Goal: Task Accomplishment & Management: Complete application form

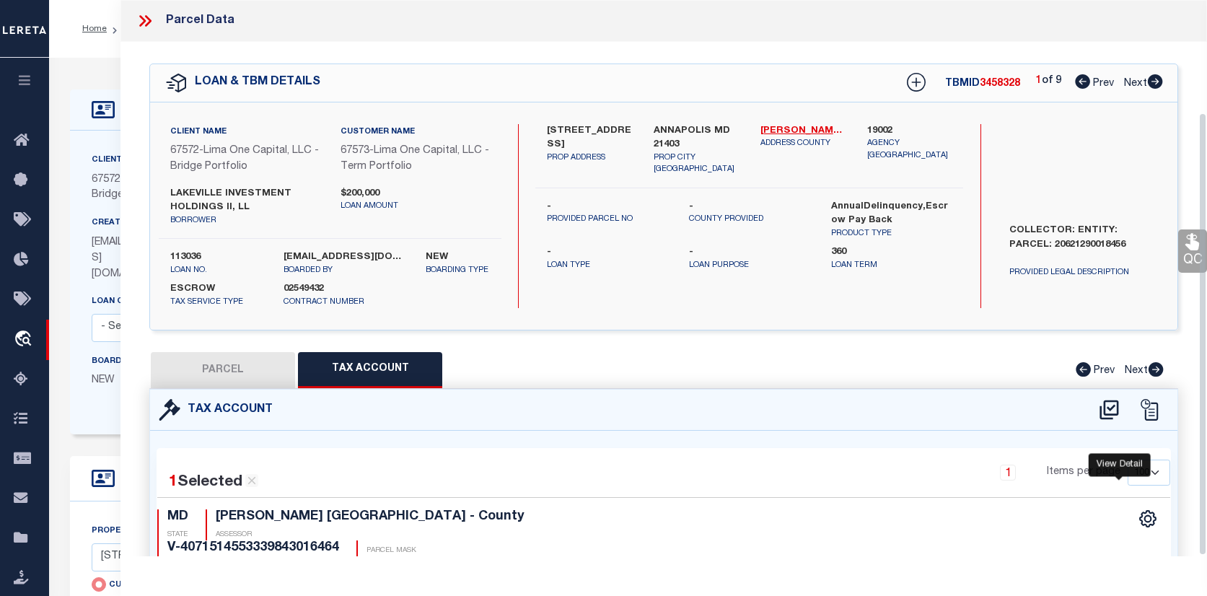
select select "100"
select select "Escrow"
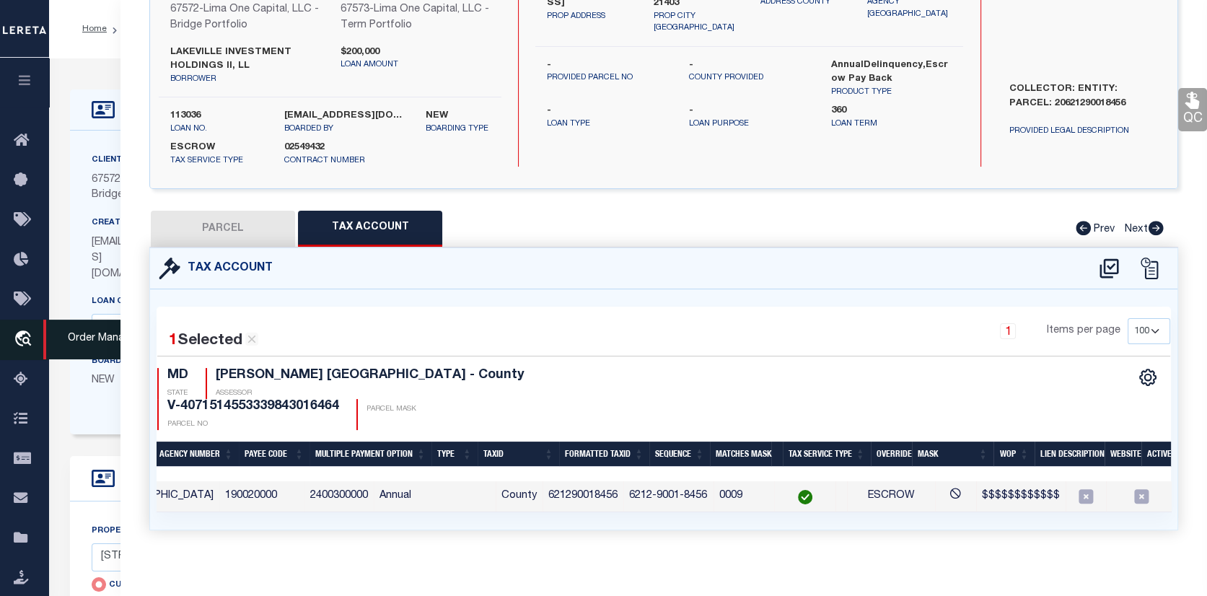
click at [27, 333] on icon "travel_explore" at bounding box center [25, 340] width 23 height 19
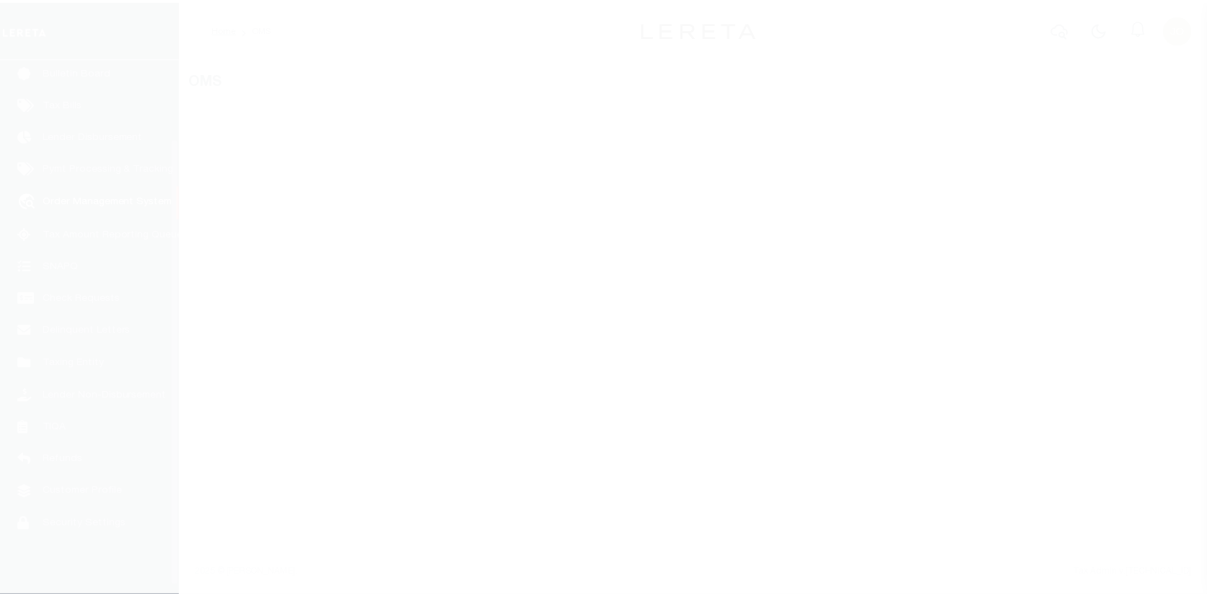
scroll to position [105, 0]
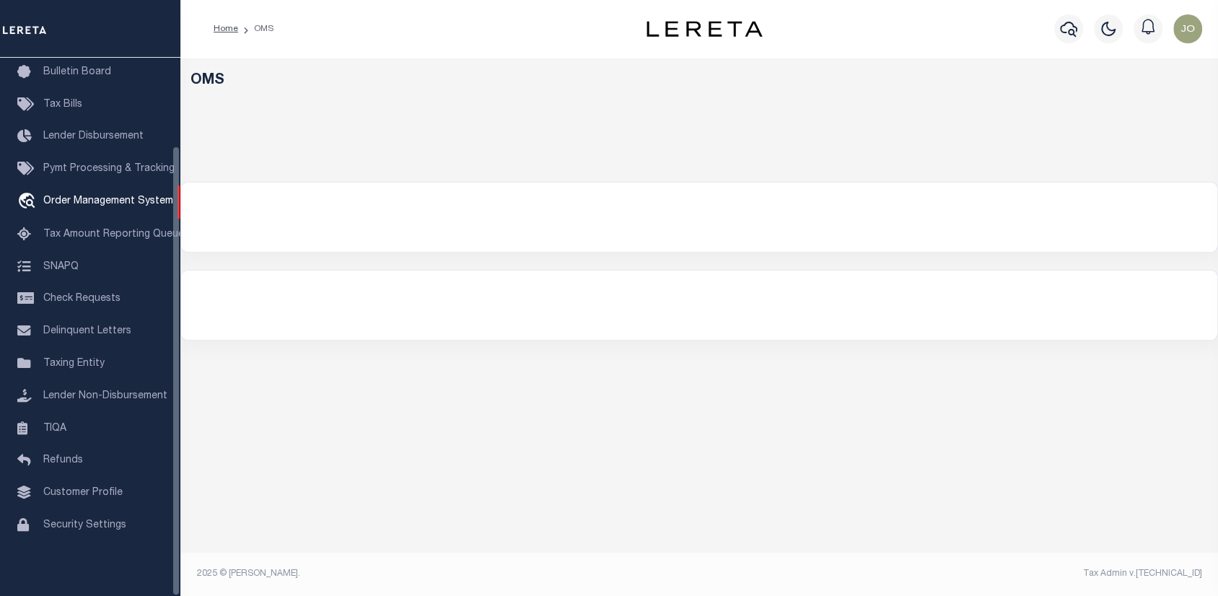
select select "200"
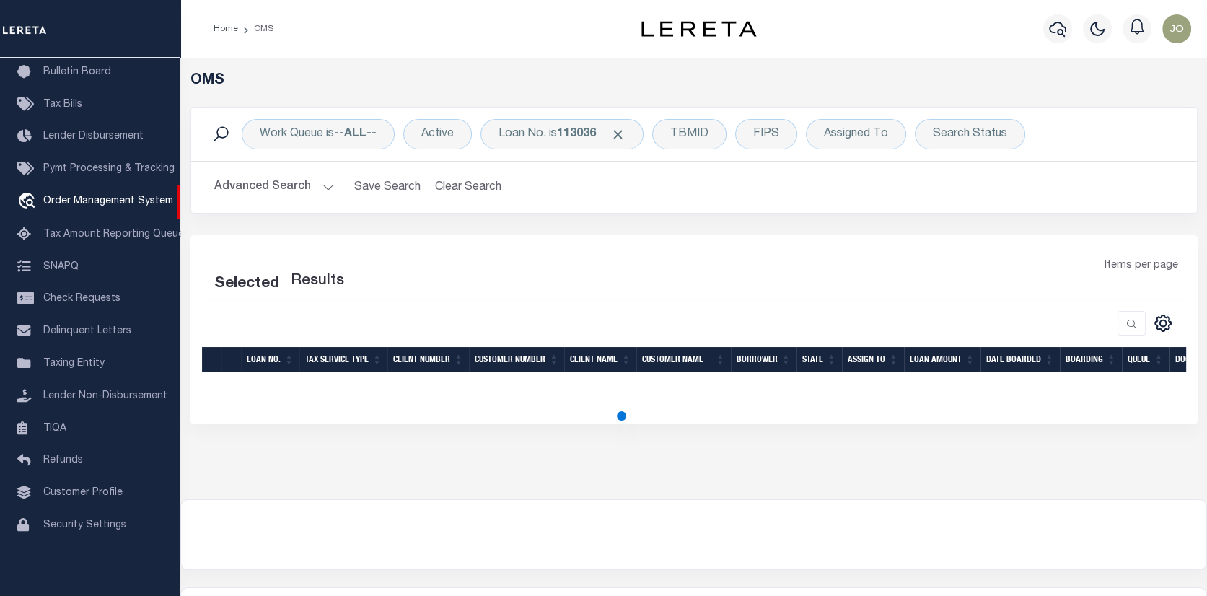
select select "200"
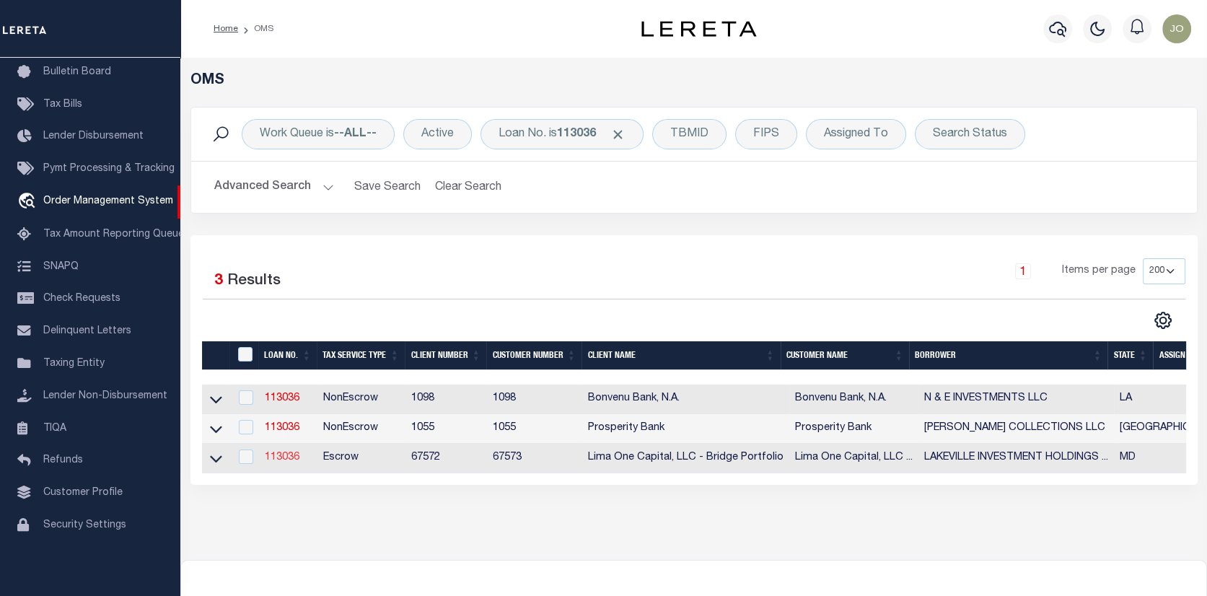
click at [283, 452] on link "113036" at bounding box center [282, 457] width 35 height 10
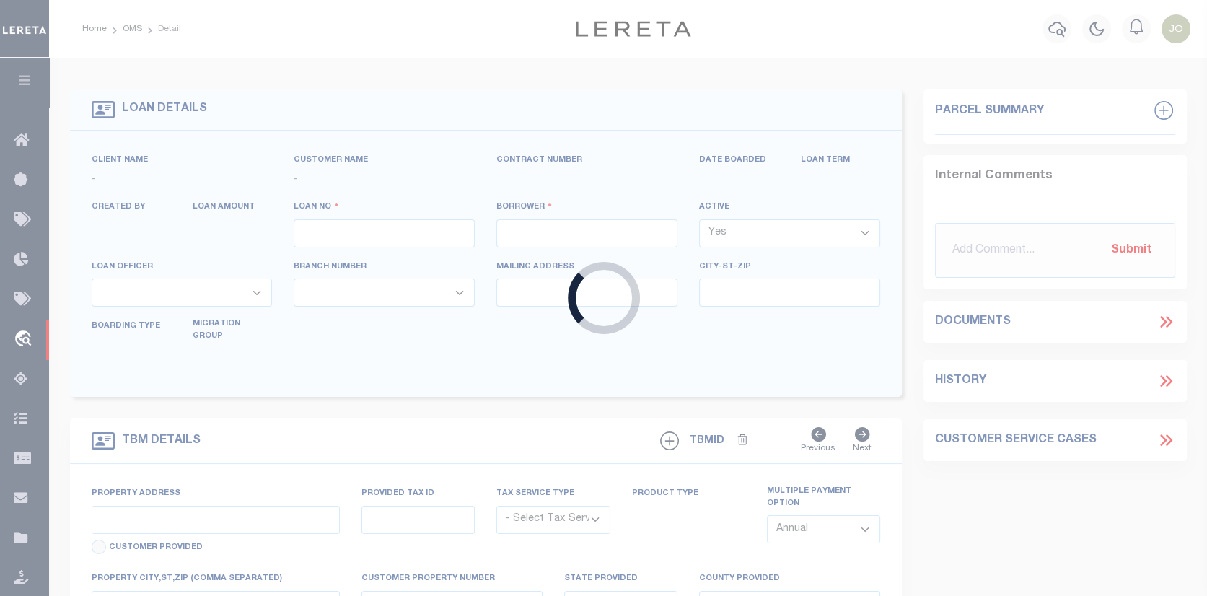
type input "113036"
type input "LAKEVILLE INVESTMENT HOLDINGS II, LL"
select select
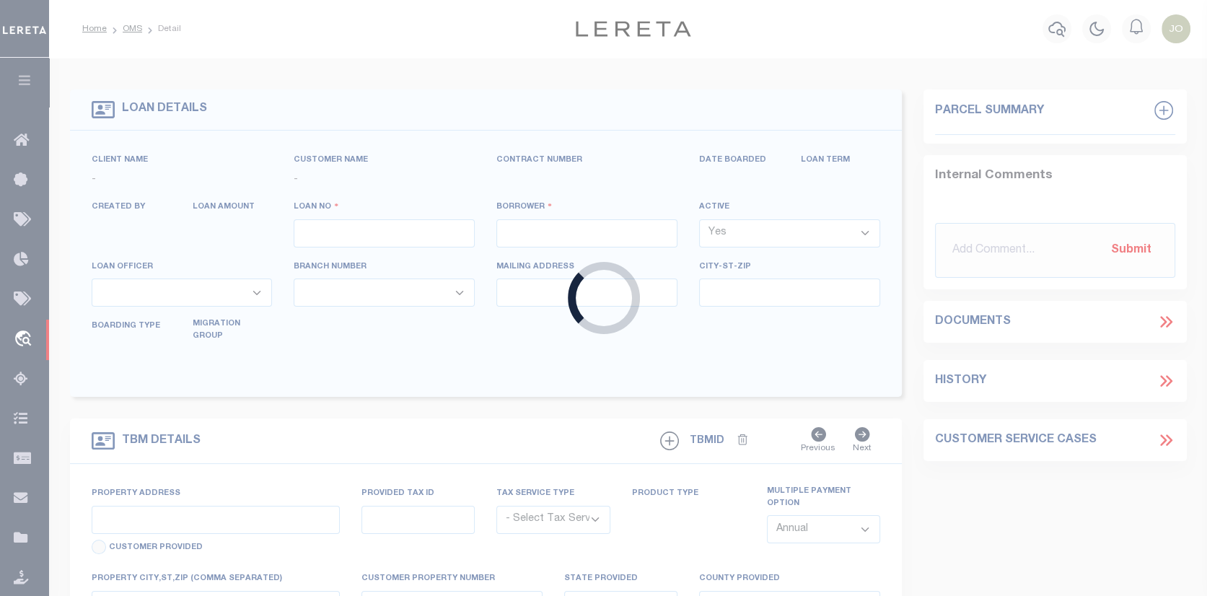
select select
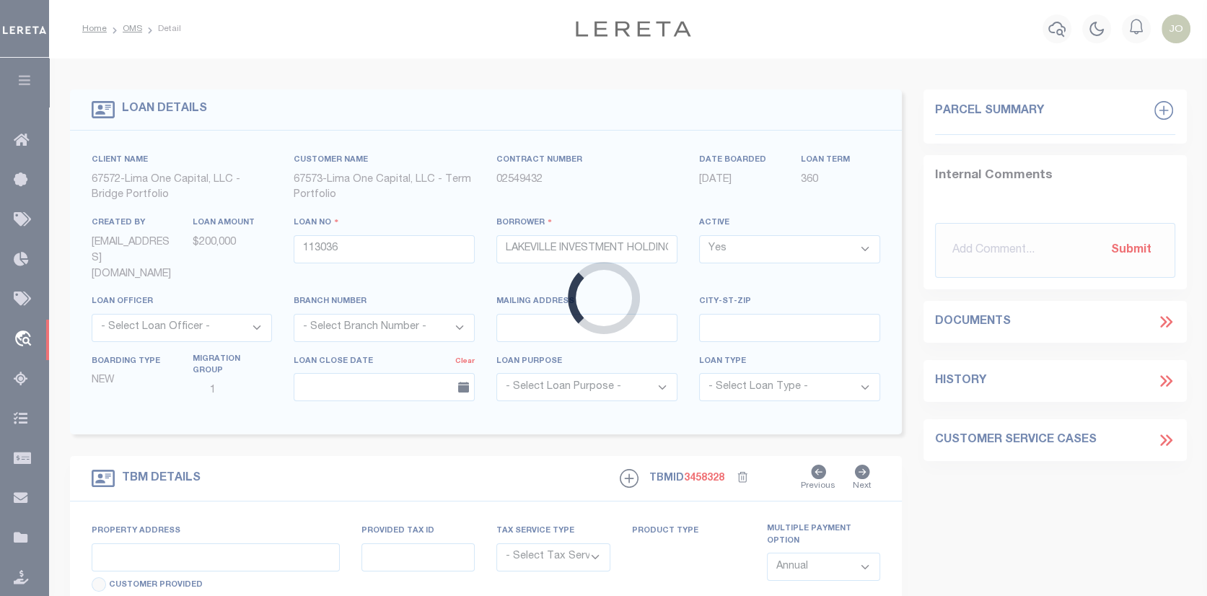
type input "[STREET_ADDRESS]"
radio input "true"
select select "Escrow"
type input "ANNAPOLIS MD 21403"
type input "113036-1"
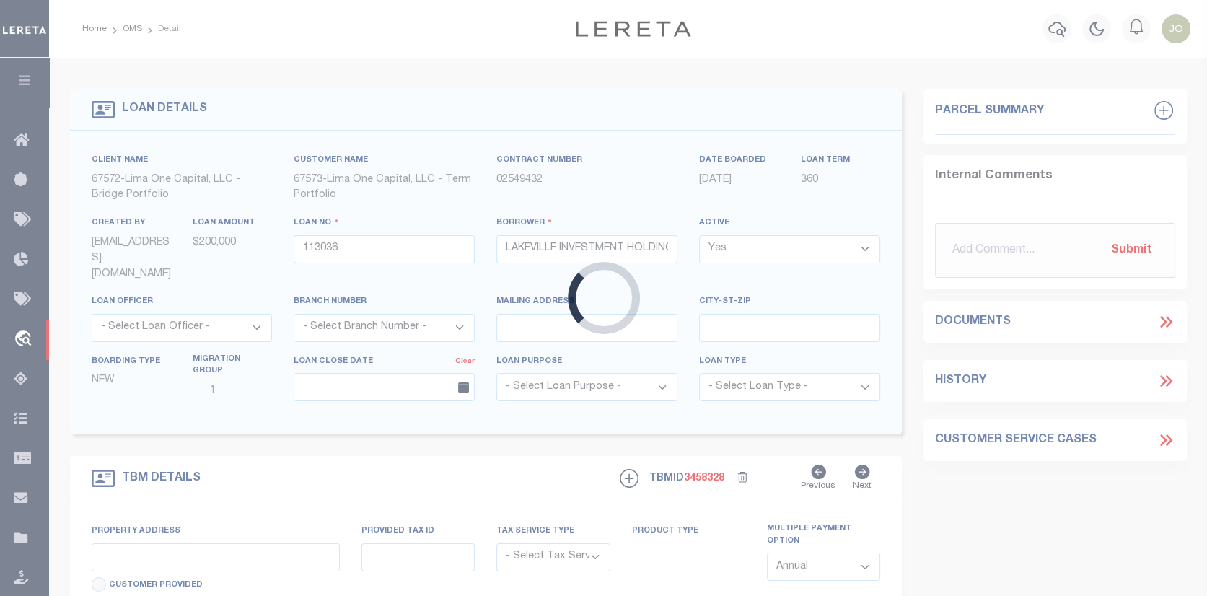
type input "MD"
type textarea "COLLECTOR: ENTITY: PARCEL: 20621290018456"
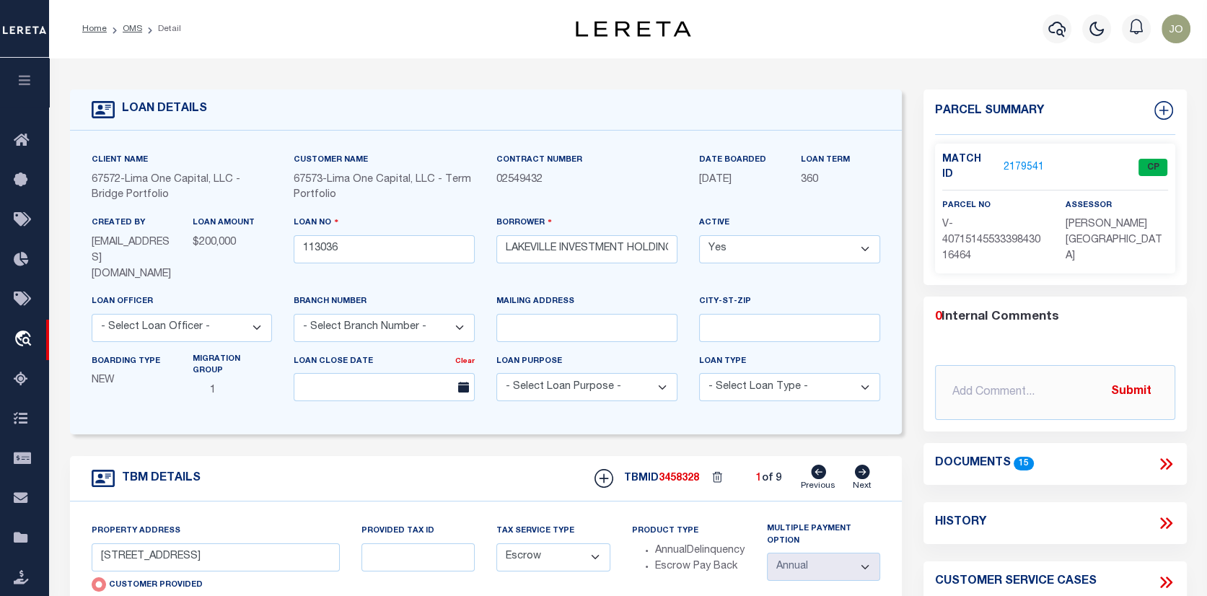
click at [860, 465] on icon at bounding box center [862, 472] width 16 height 14
type input "142 GEORGETOWN ROAD, UNIT 9"
radio input "false"
type input "113036-2"
click at [860, 465] on icon at bounding box center [862, 472] width 16 height 14
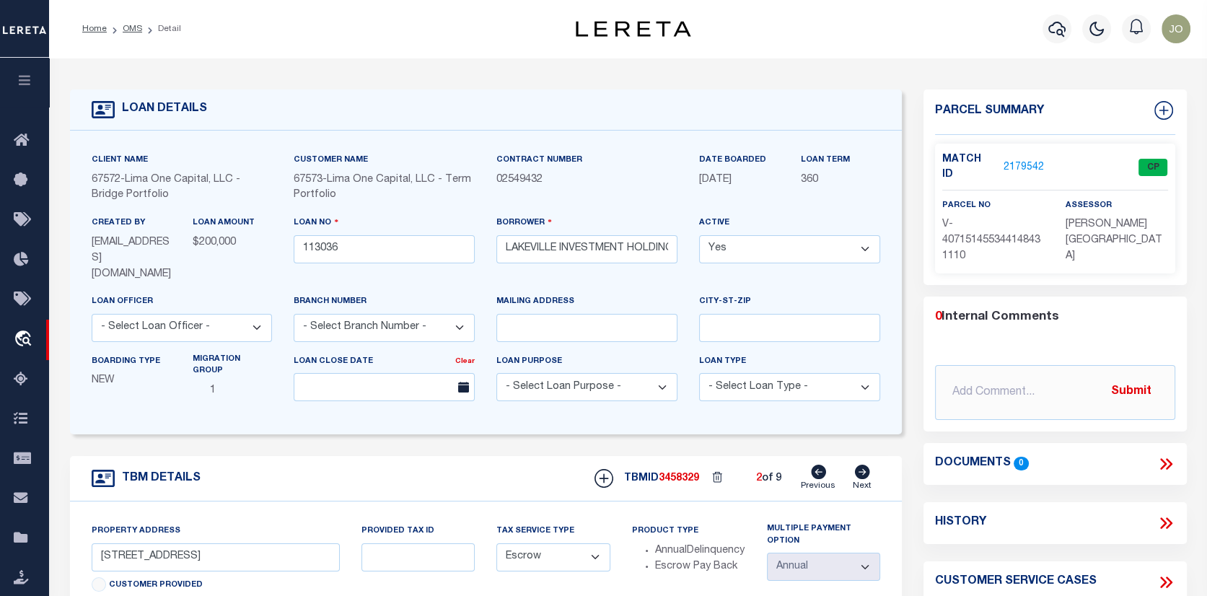
type input "203I VICTOR PARKWAY"
type input "113036-3"
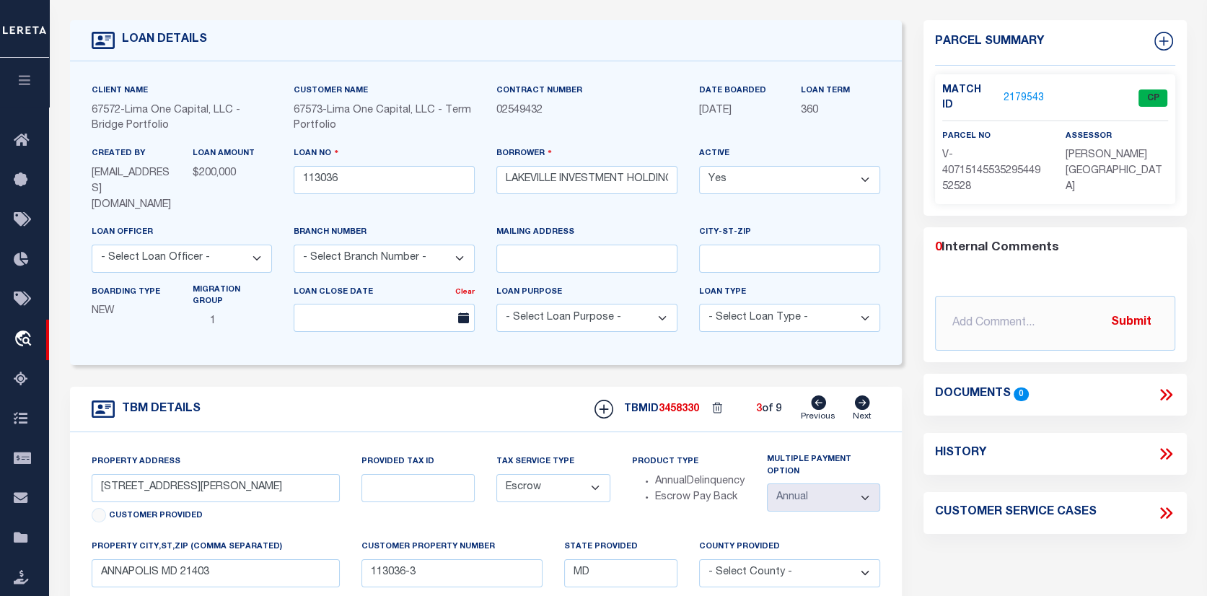
scroll to position [72, 0]
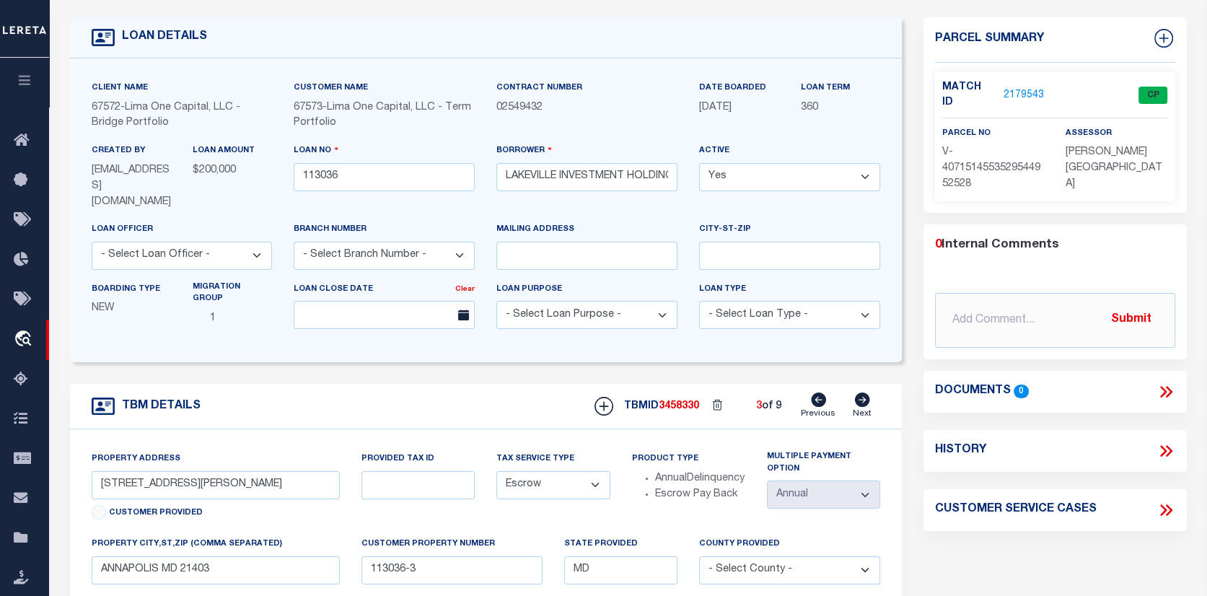
click at [1012, 88] on link "2179543" at bounding box center [1024, 95] width 40 height 15
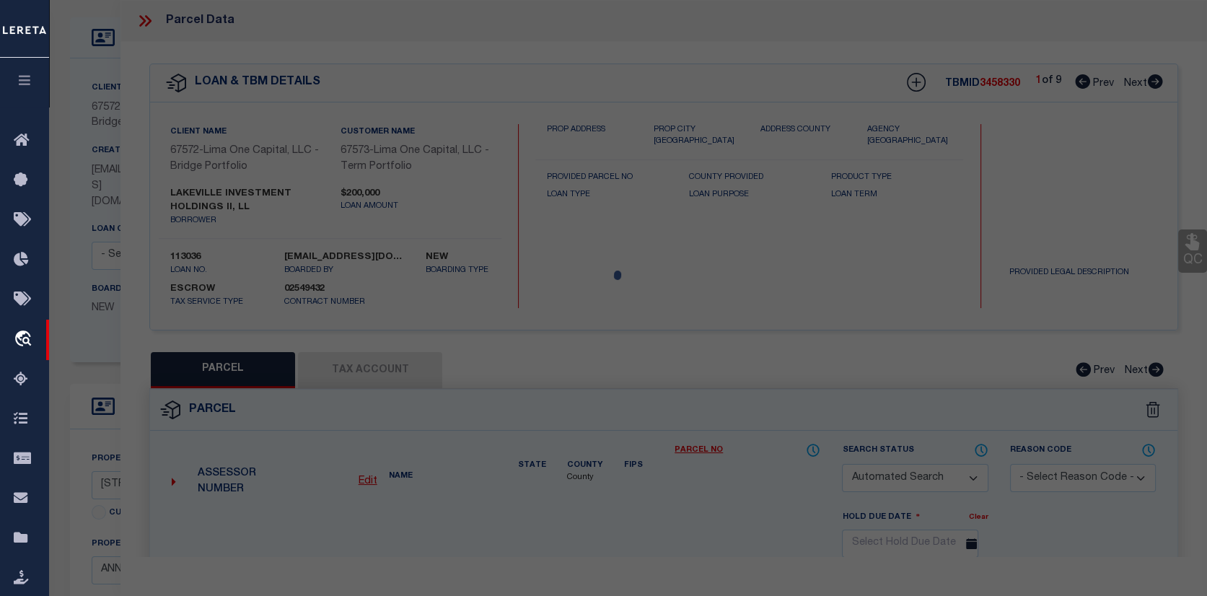
checkbox input "false"
select select "CP"
select select "AGW"
select select
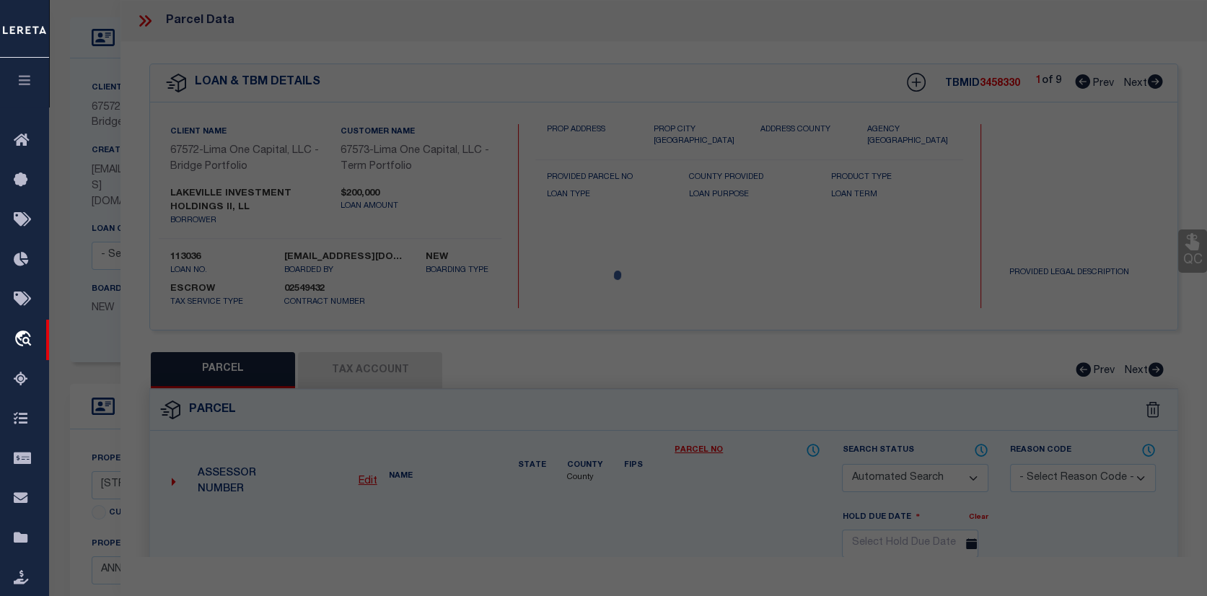
type input "203I VICTOR PARKWAY"
checkbox input "false"
type input "ANNAPOLIS MD 21403"
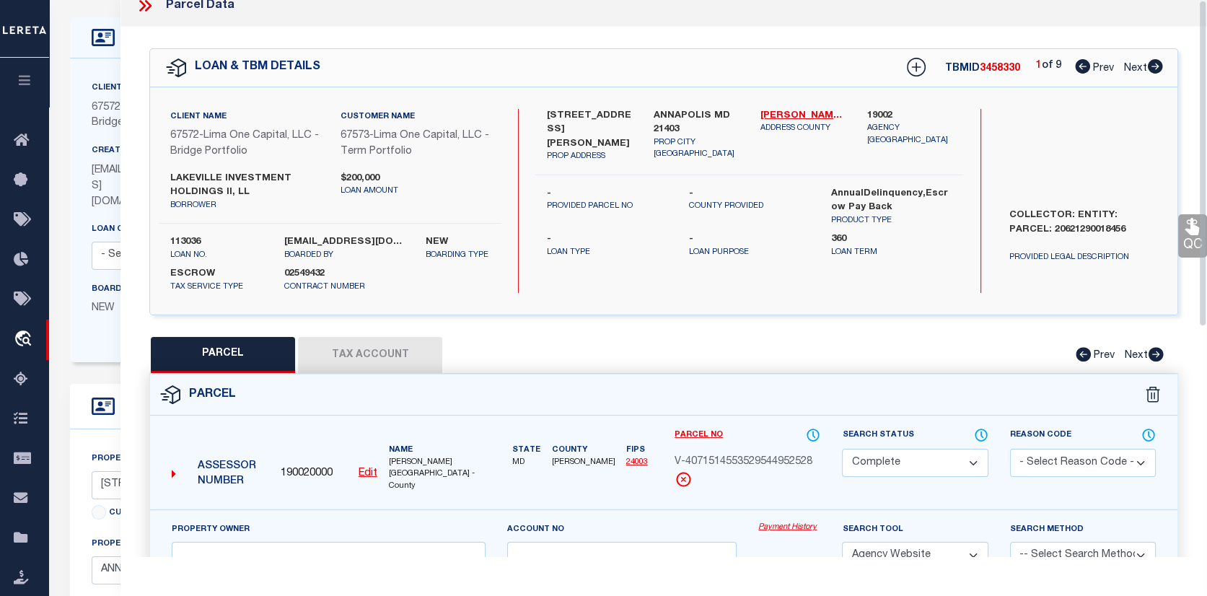
scroll to position [0, 0]
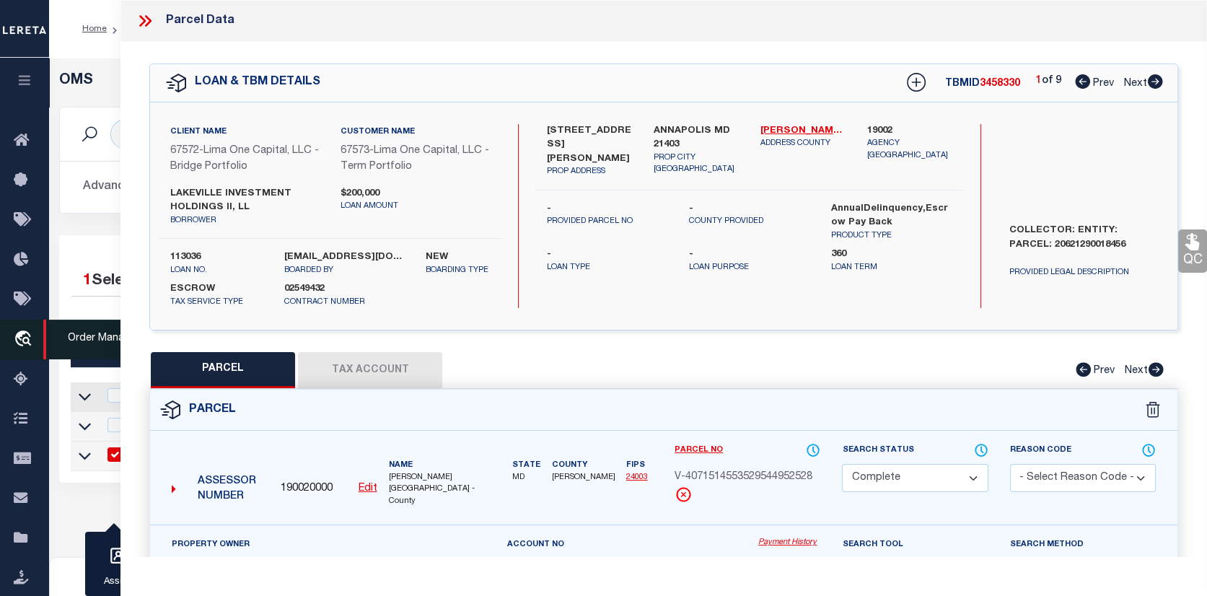
click at [23, 330] on link "travel_explore Order Management System" at bounding box center [24, 340] width 49 height 40
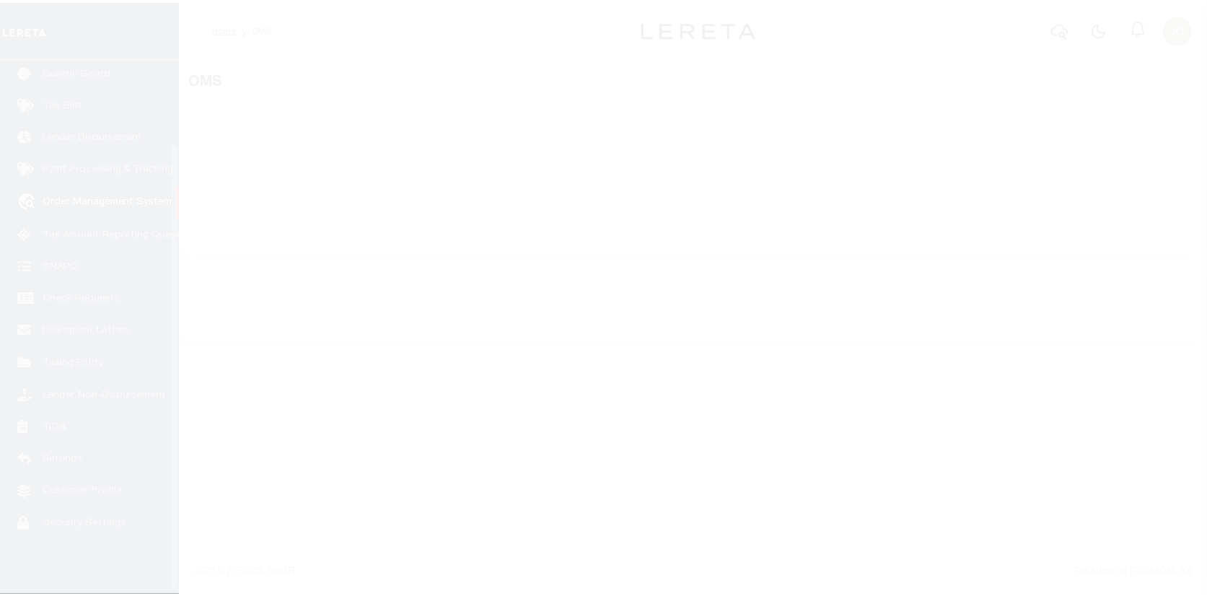
scroll to position [105, 0]
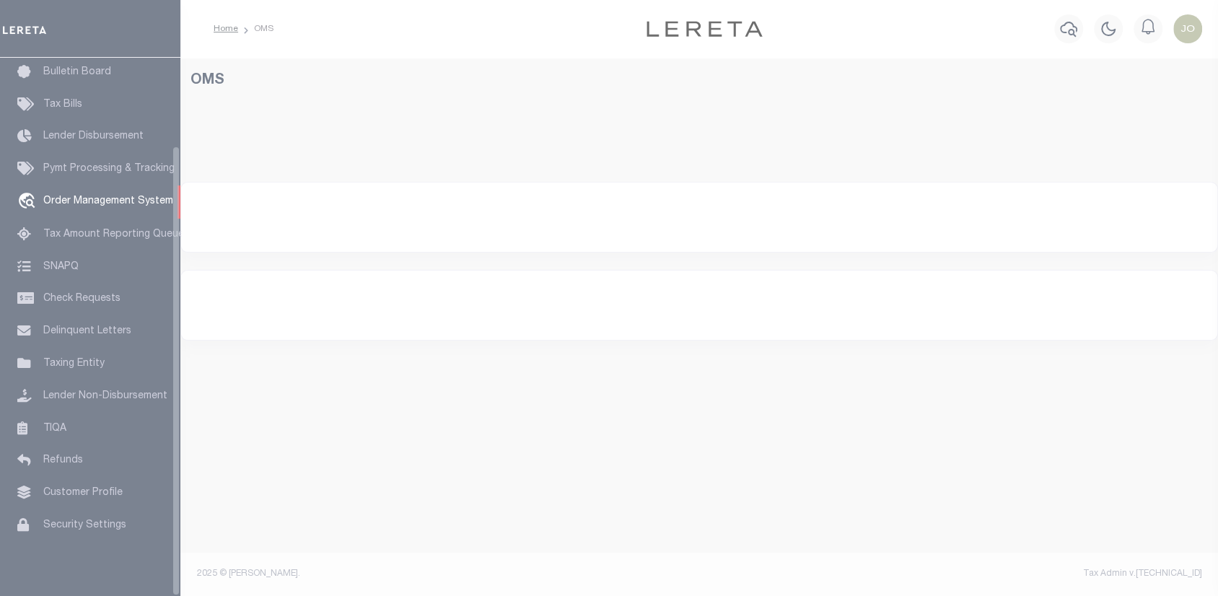
select select "200"
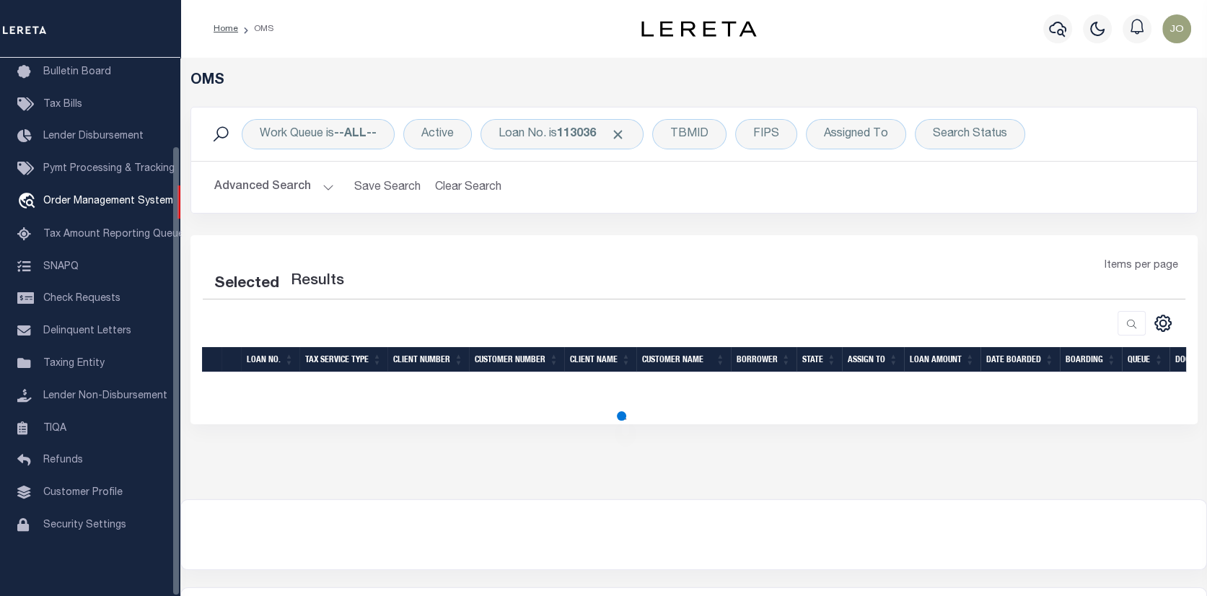
select select "200"
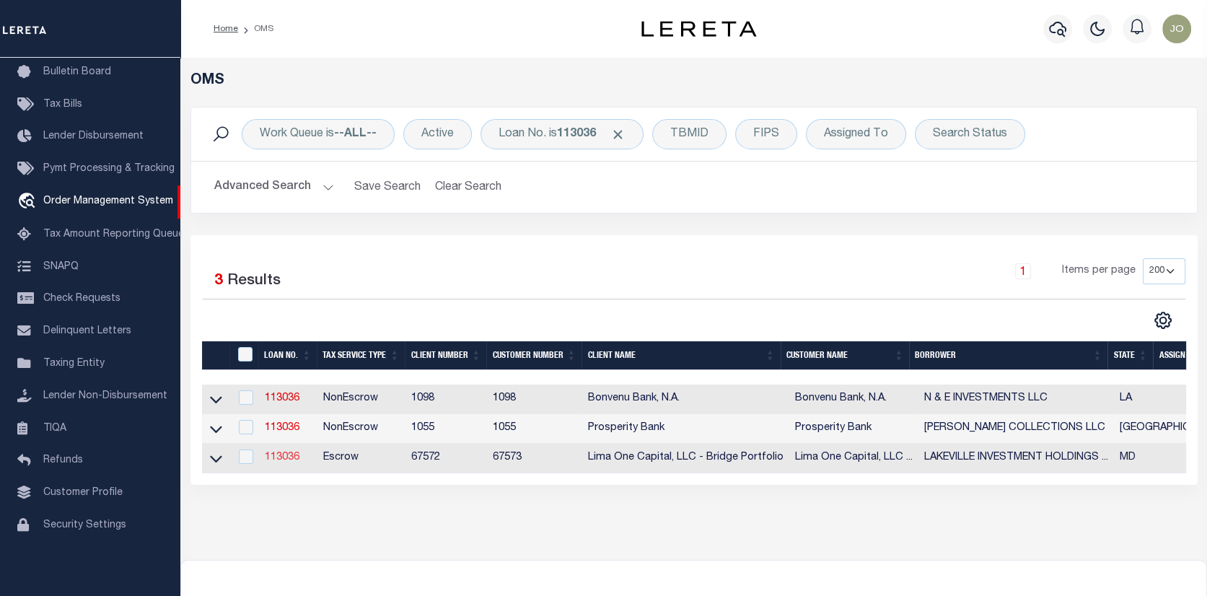
click at [281, 460] on link "113036" at bounding box center [282, 457] width 35 height 10
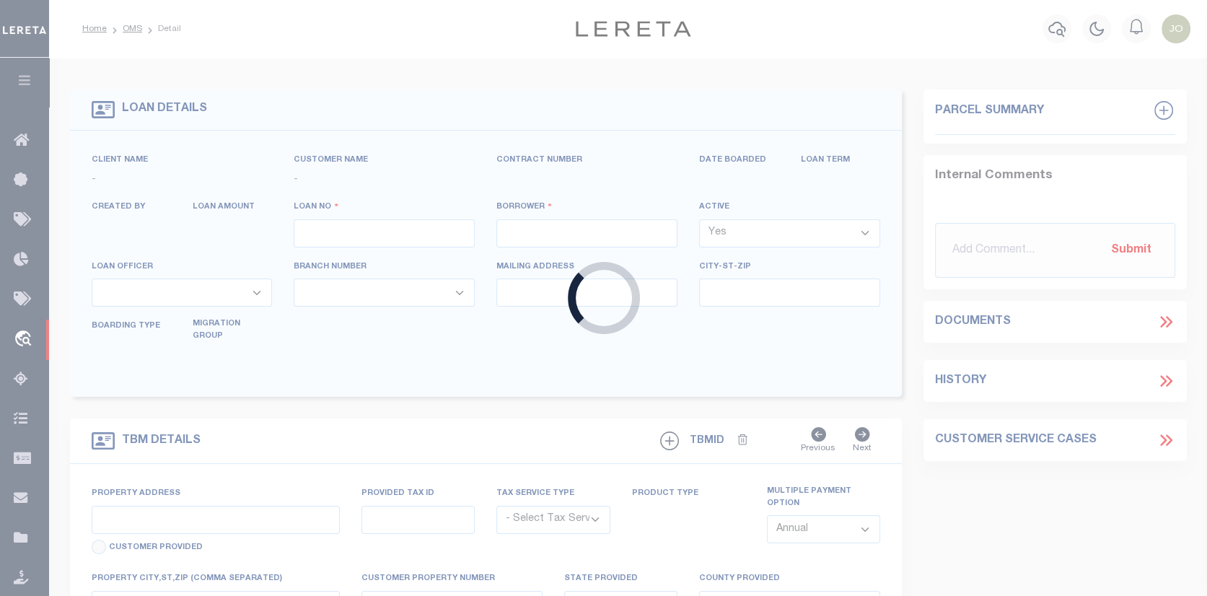
type input "113036"
type input "LAKEVILLE INVESTMENT HOLDINGS II, LL"
select select
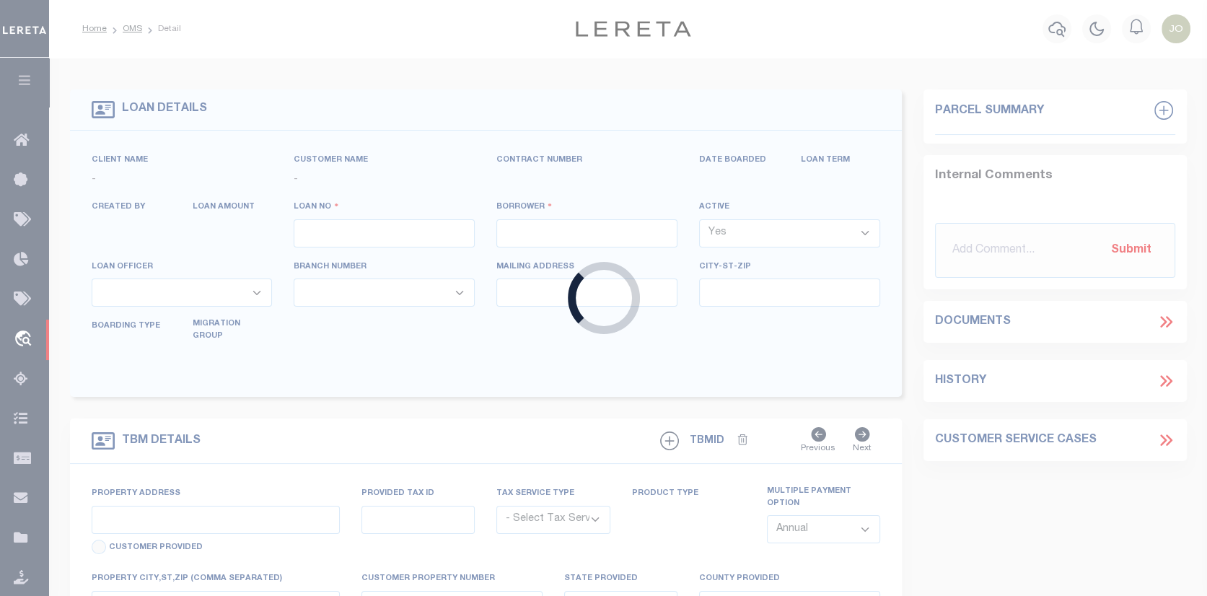
select select
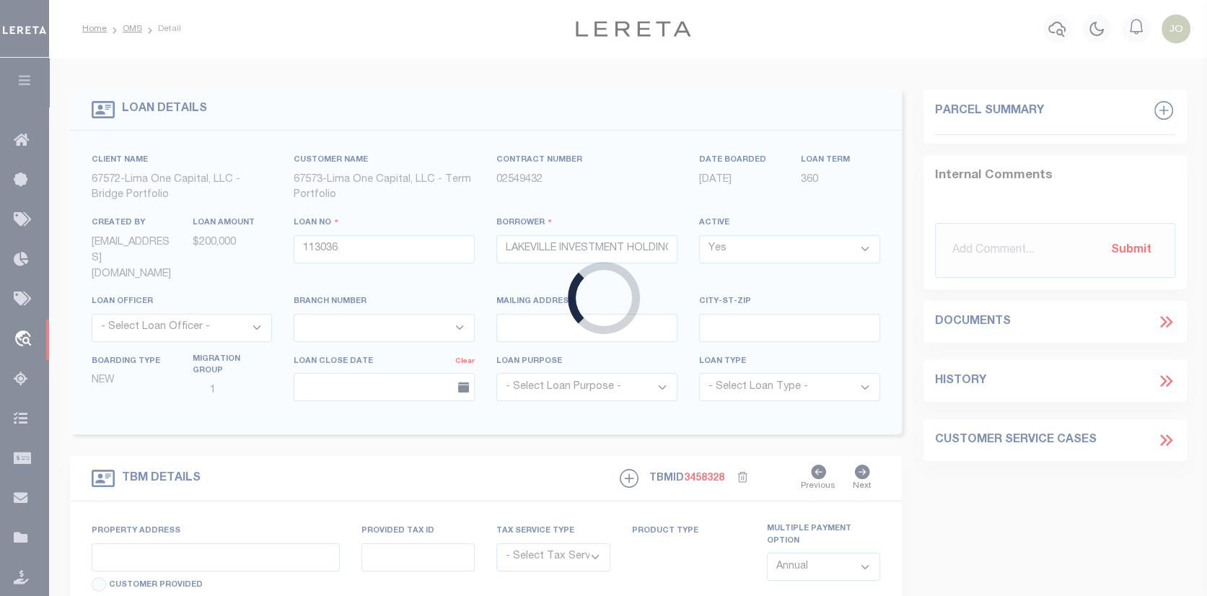
type input "[STREET_ADDRESS]"
radio input "true"
select select "Escrow"
type input "ANNAPOLIS MD 21403"
type input "113036-1"
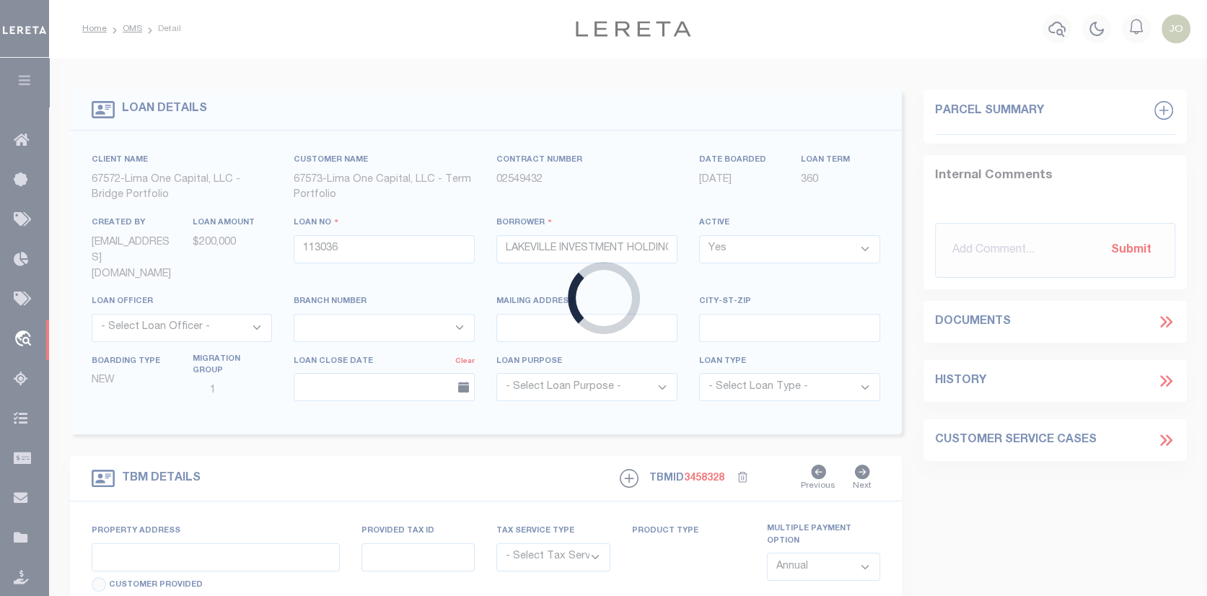
type input "MD"
type textarea "COLLECTOR: ENTITY: PARCEL: 20621290018456"
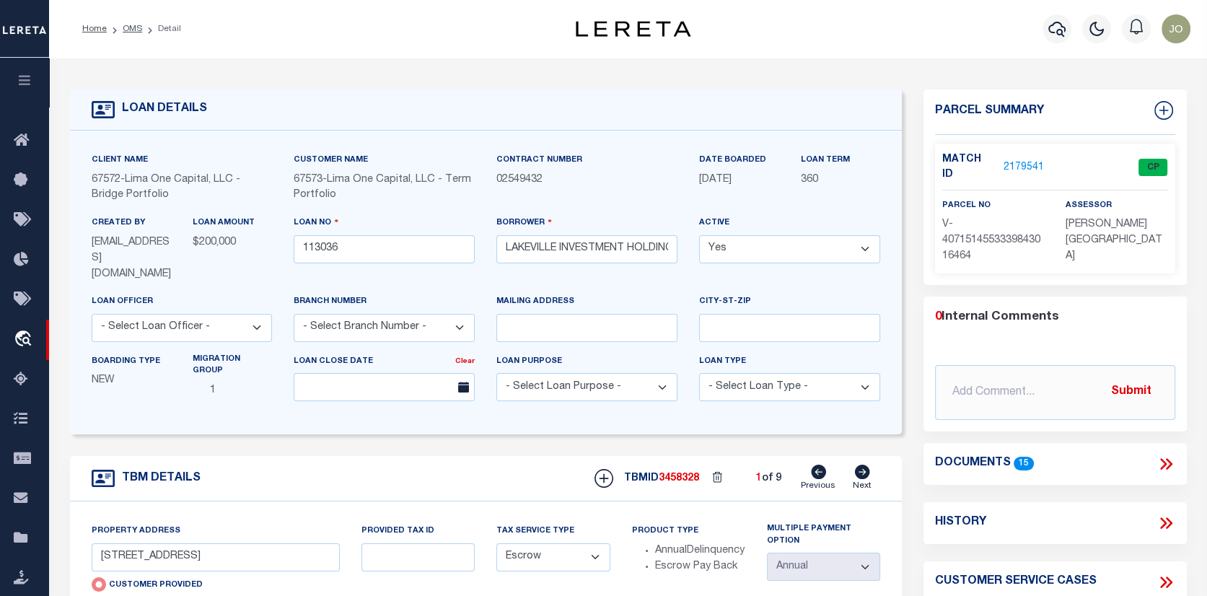
click at [162, 398] on div "Boarding Type NEW Migration Group 1" at bounding box center [182, 383] width 203 height 59
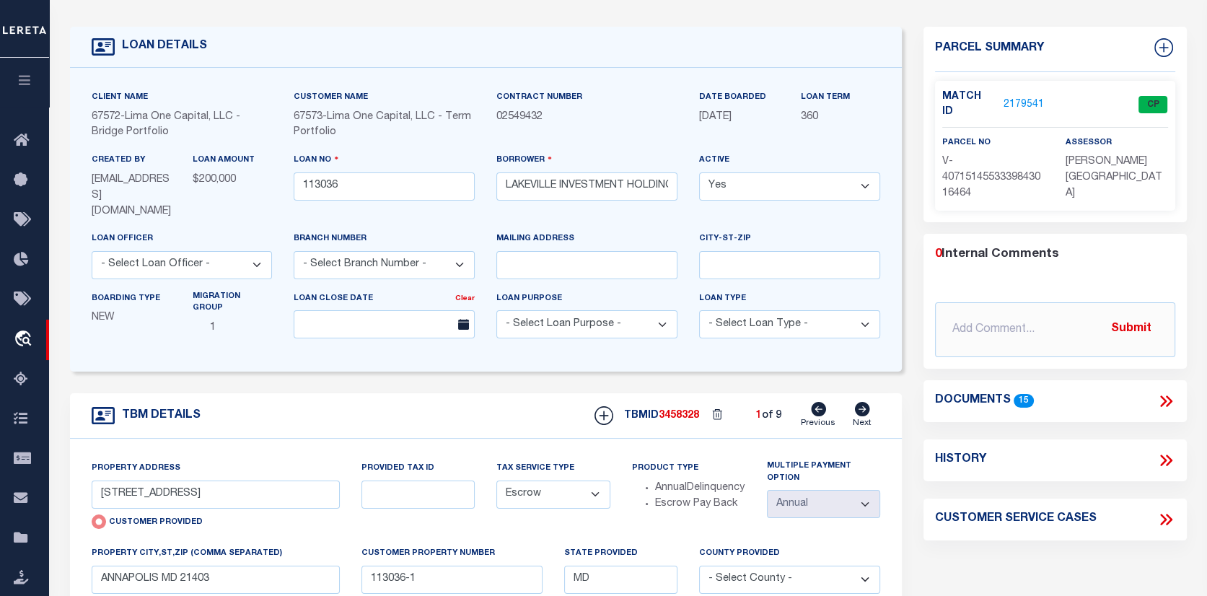
scroll to position [72, 0]
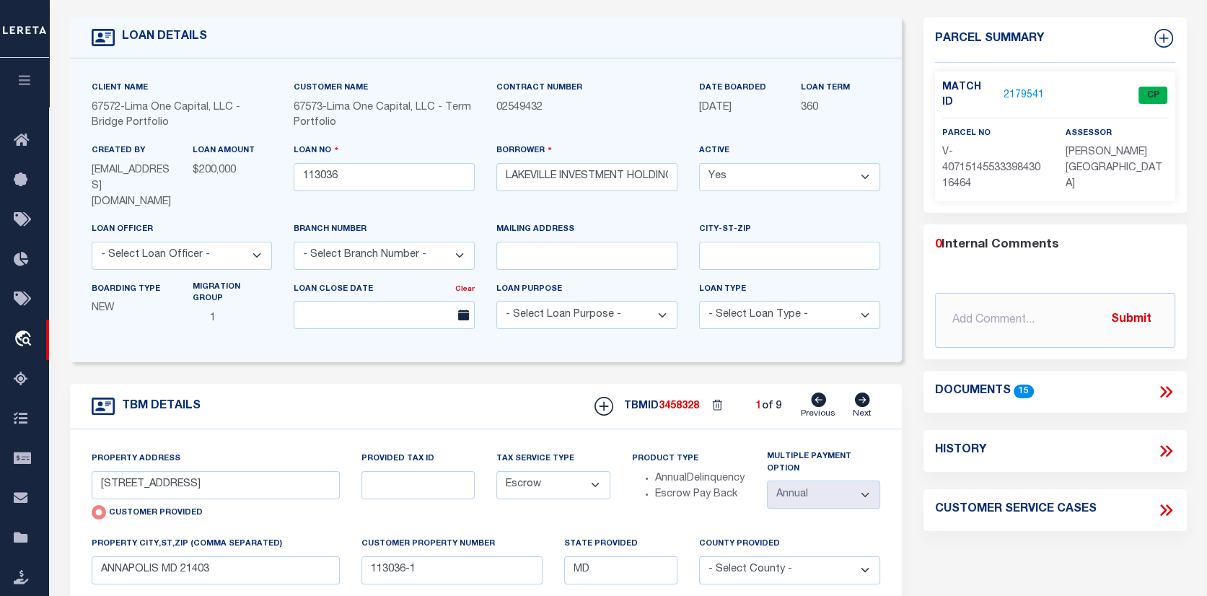
click at [1013, 88] on link "2179541" at bounding box center [1024, 95] width 40 height 15
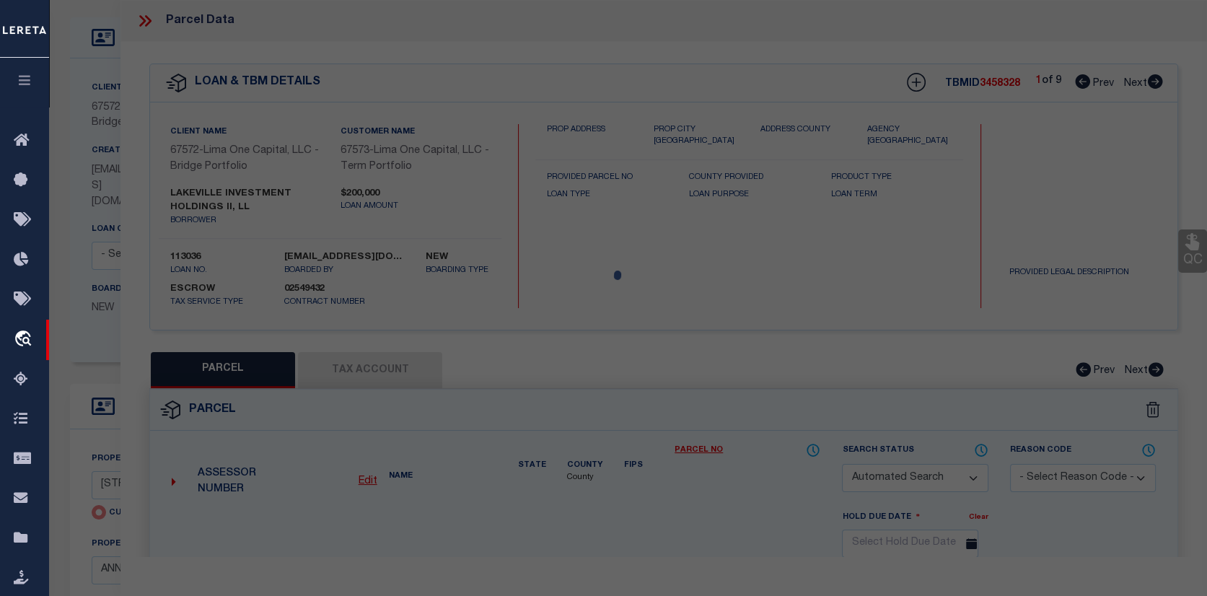
checkbox input "false"
select select "CP"
select select "AGW"
select select
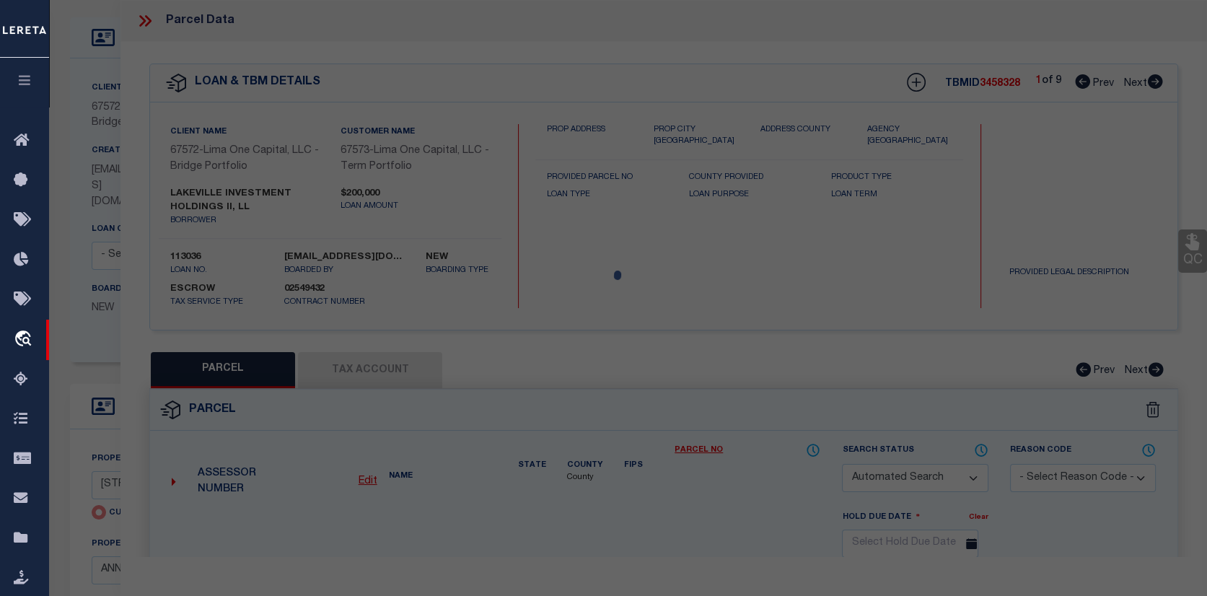
type input "[STREET_ADDRESS]"
checkbox input "false"
type input "ANNAPOLIS MD 21403"
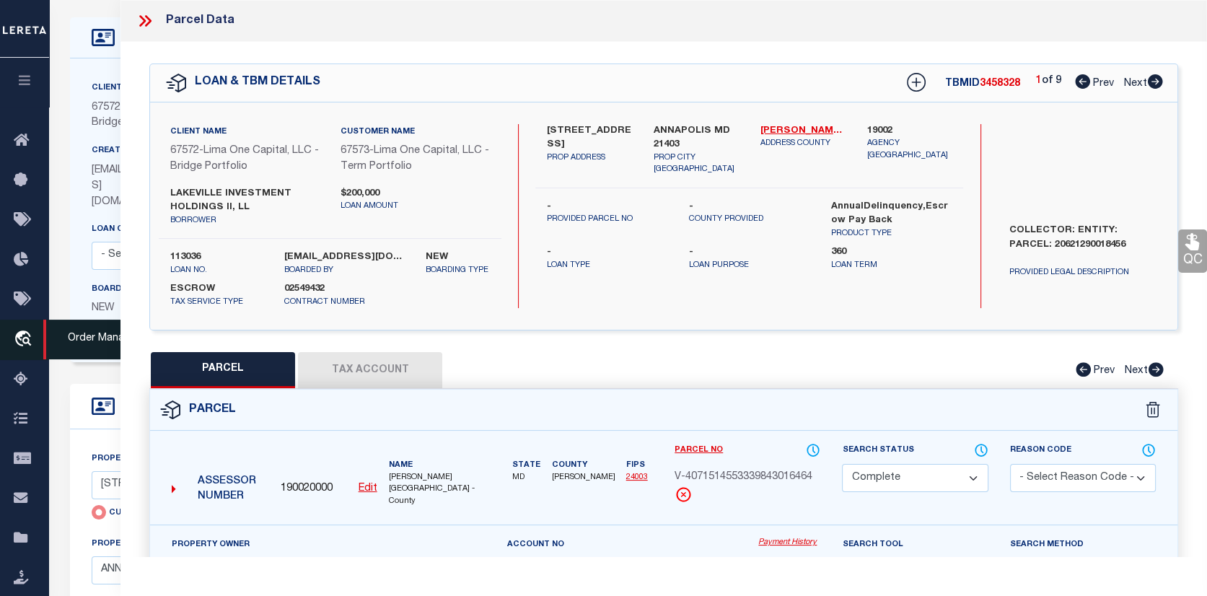
click at [23, 336] on icon "travel_explore" at bounding box center [25, 340] width 23 height 19
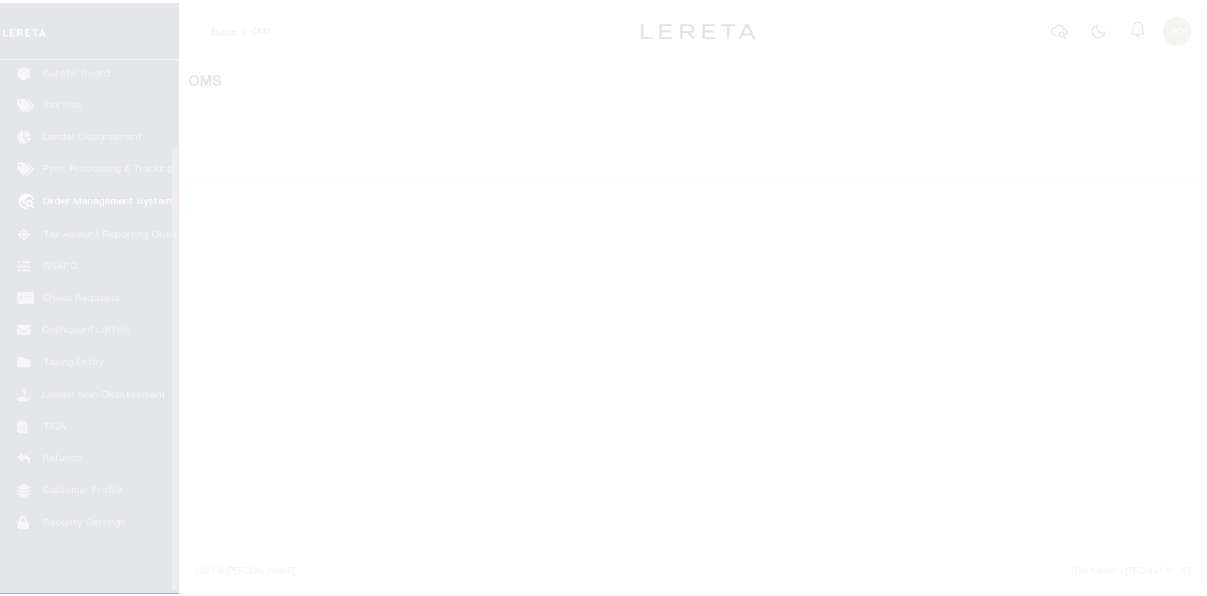
scroll to position [105, 0]
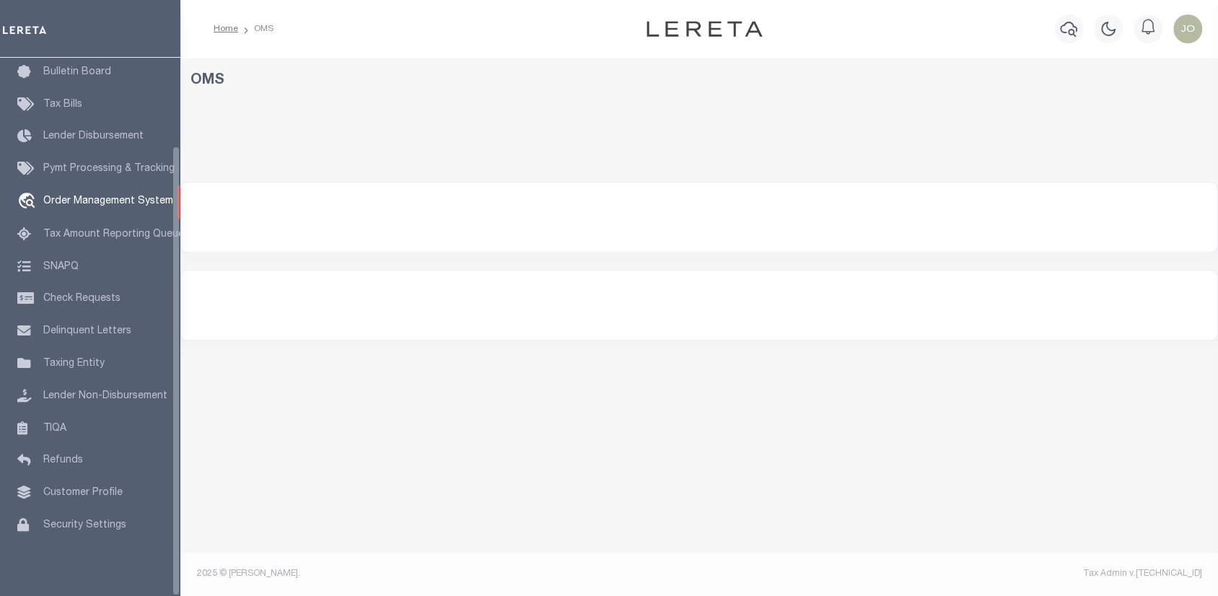
select select "200"
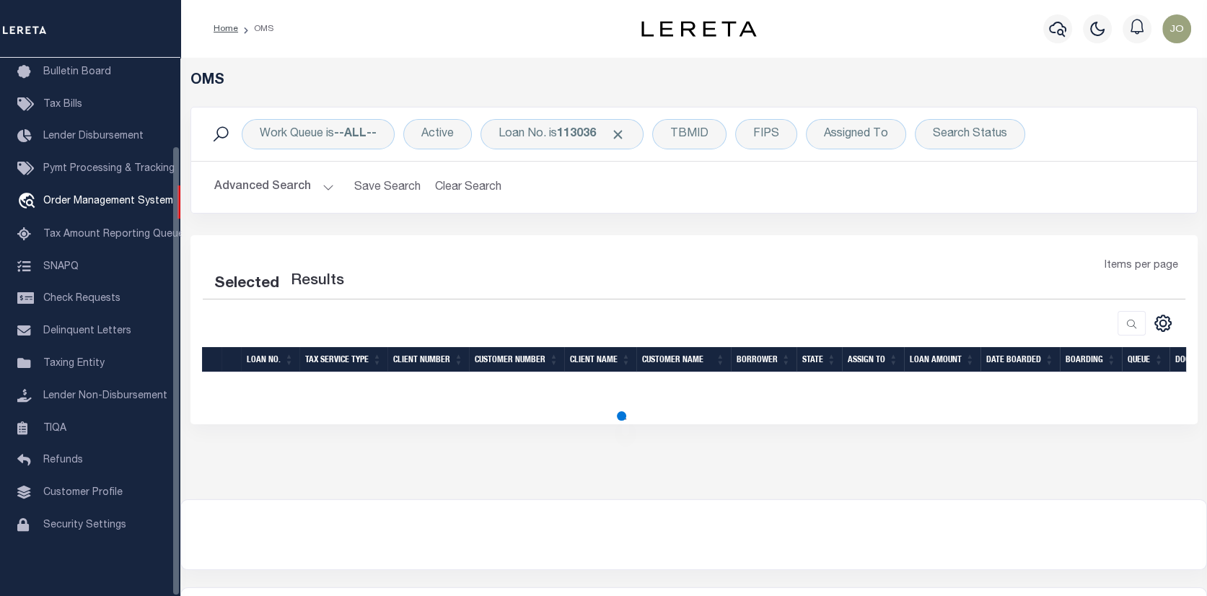
select select "200"
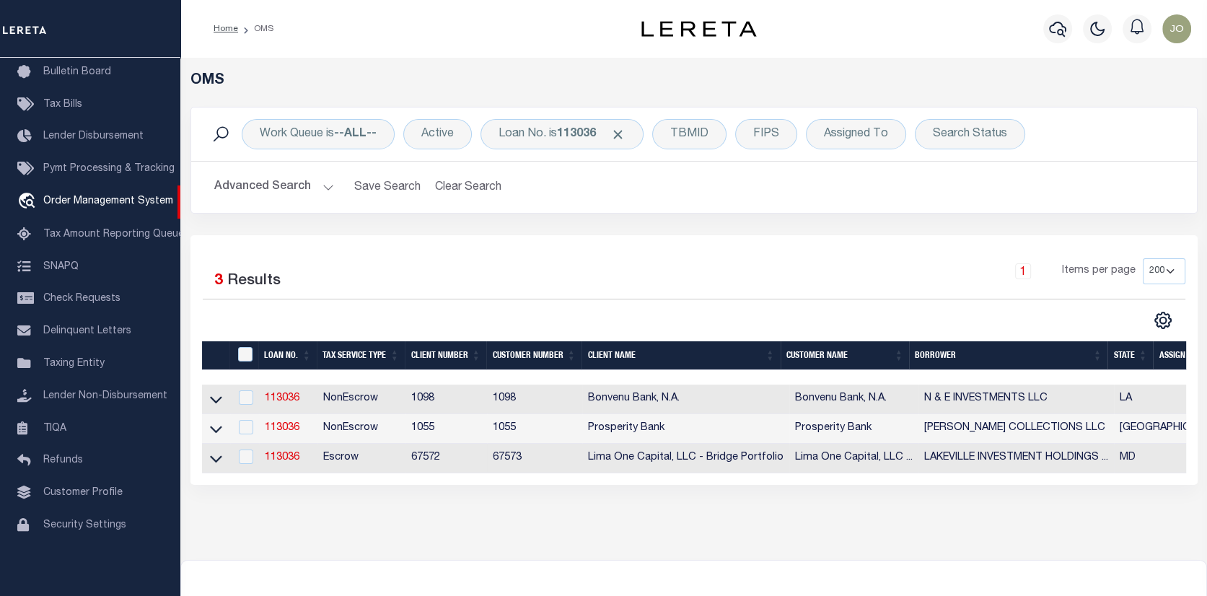
click at [275, 452] on td "113036" at bounding box center [288, 459] width 58 height 30
checkbox input "true"
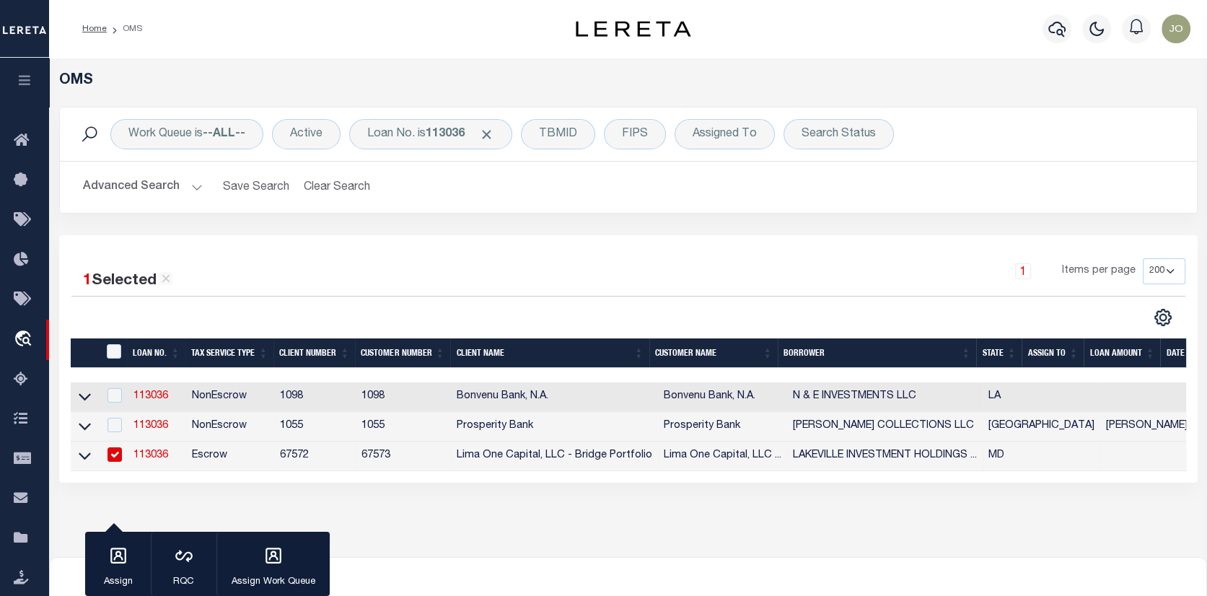
click at [147, 457] on link "113036" at bounding box center [151, 455] width 35 height 10
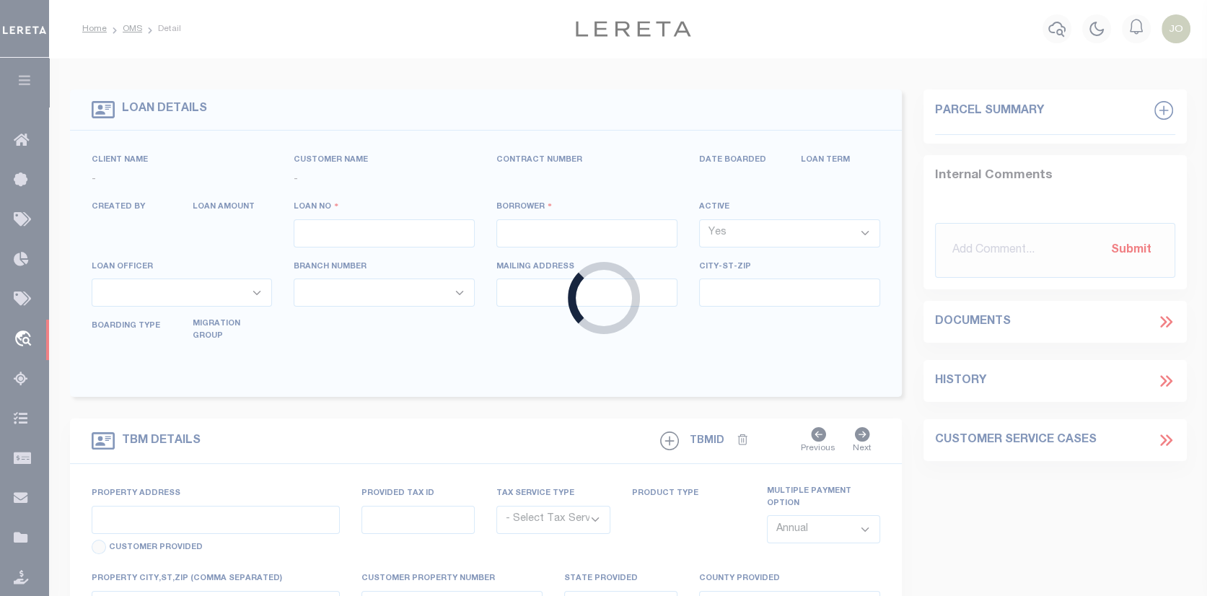
type input "113036"
type input "LAKEVILLE INVESTMENT HOLDINGS II, LL"
select select
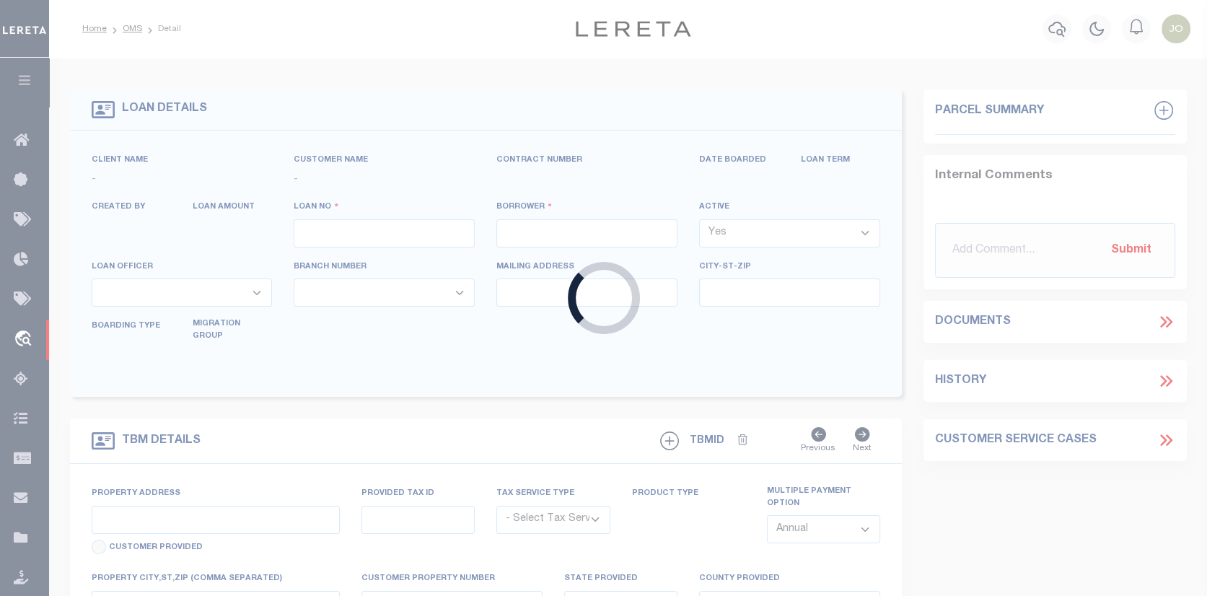
select select
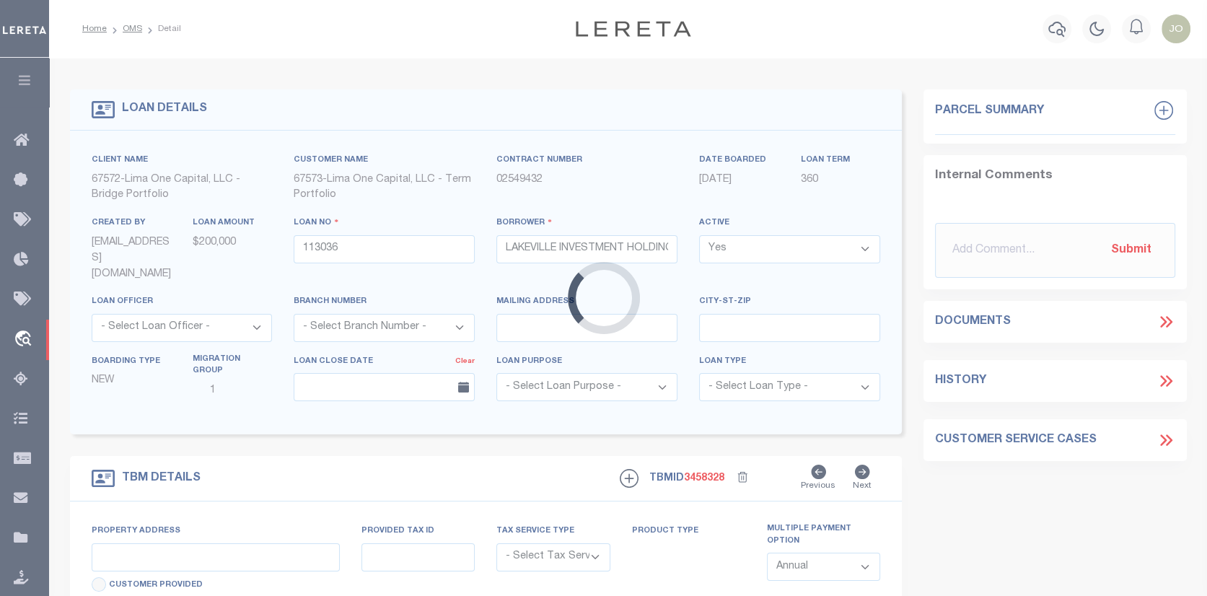
type input "[STREET_ADDRESS]"
radio input "true"
select select "Escrow"
type input "ANNAPOLIS MD 21403"
type input "113036-1"
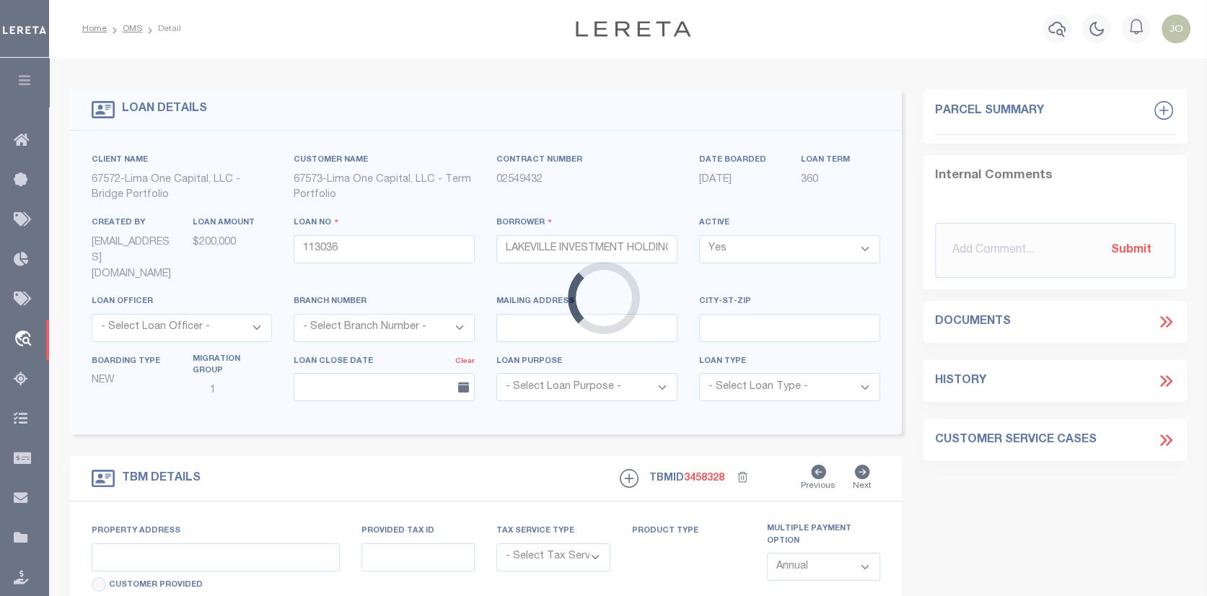
type input "MD"
type textarea "COLLECTOR: ENTITY: PARCEL: 20621290018456"
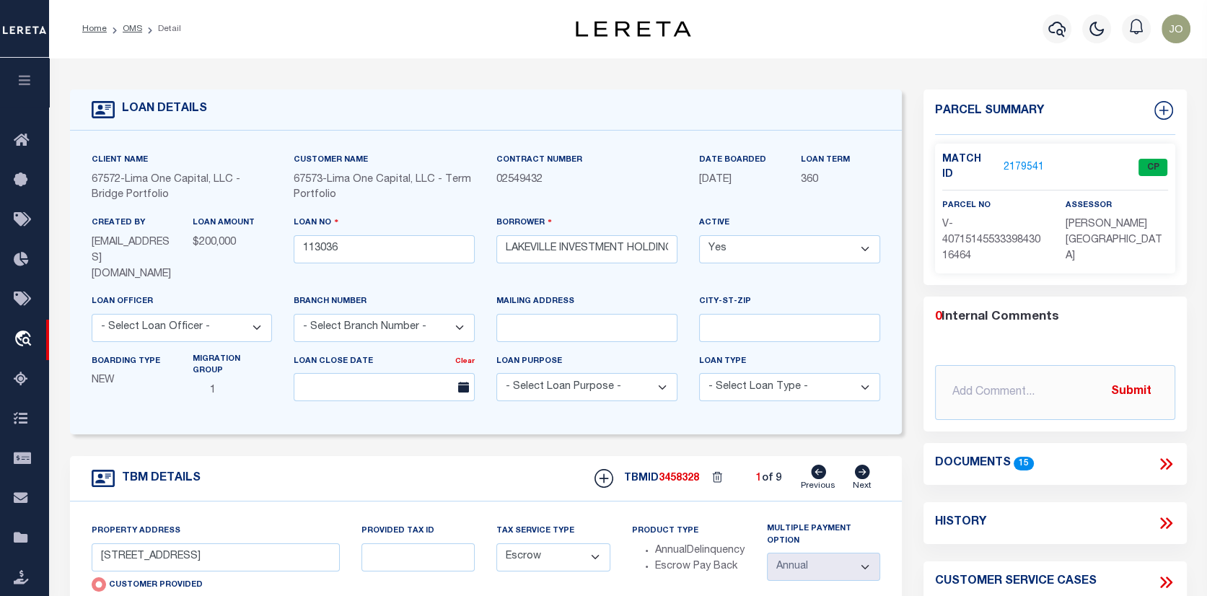
click at [1030, 160] on link "2179541" at bounding box center [1024, 167] width 40 height 15
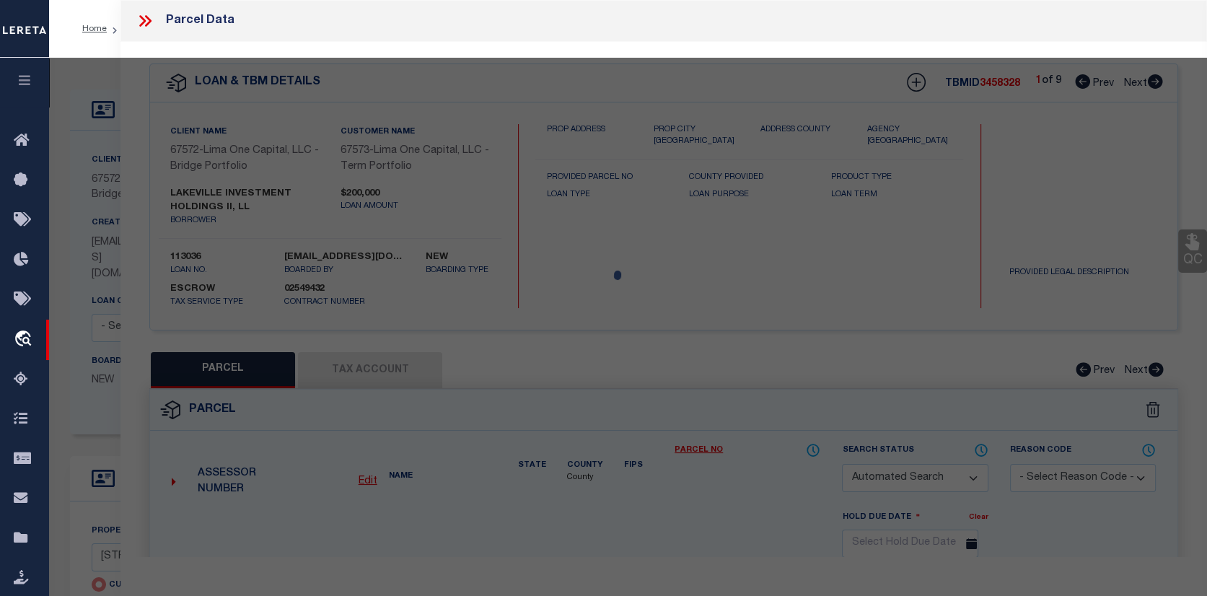
checkbox input "false"
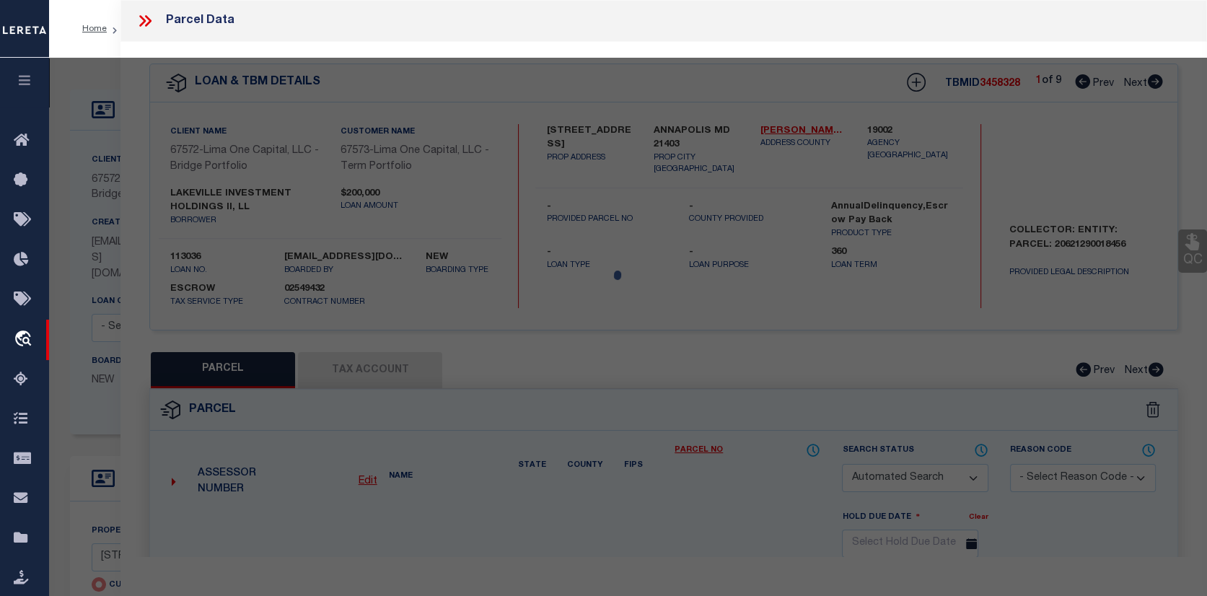
select select "CP"
select select "AGW"
select select
type input "16 SILVERWOOD CIRCLE, UNIT 4"
checkbox input "false"
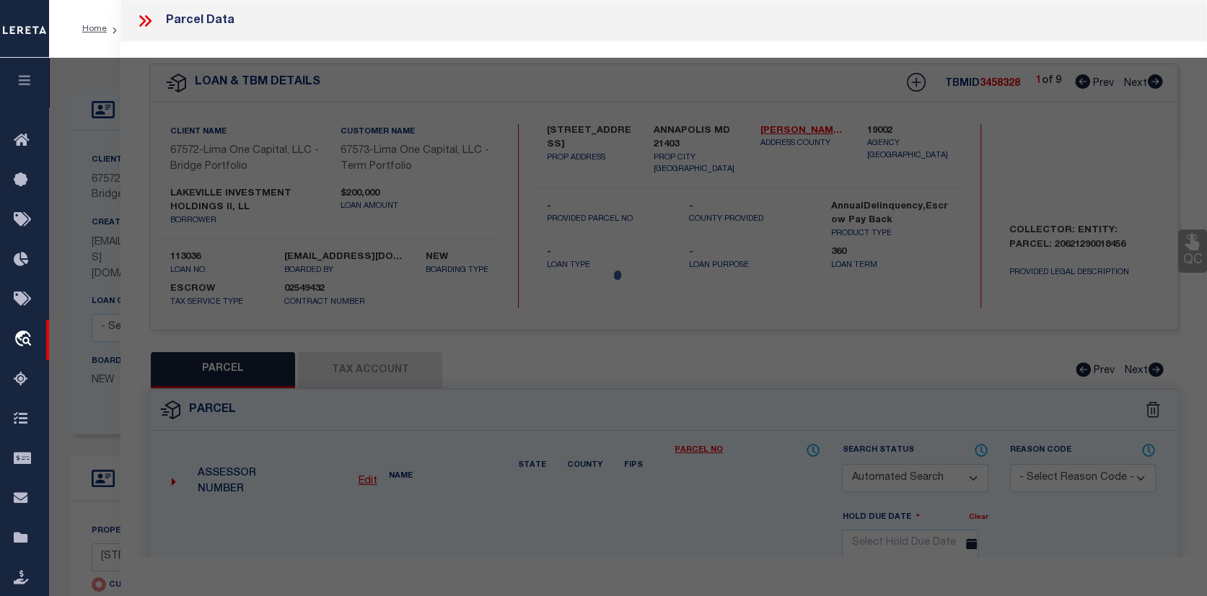
type input "ANNAPOLIS MD 21403"
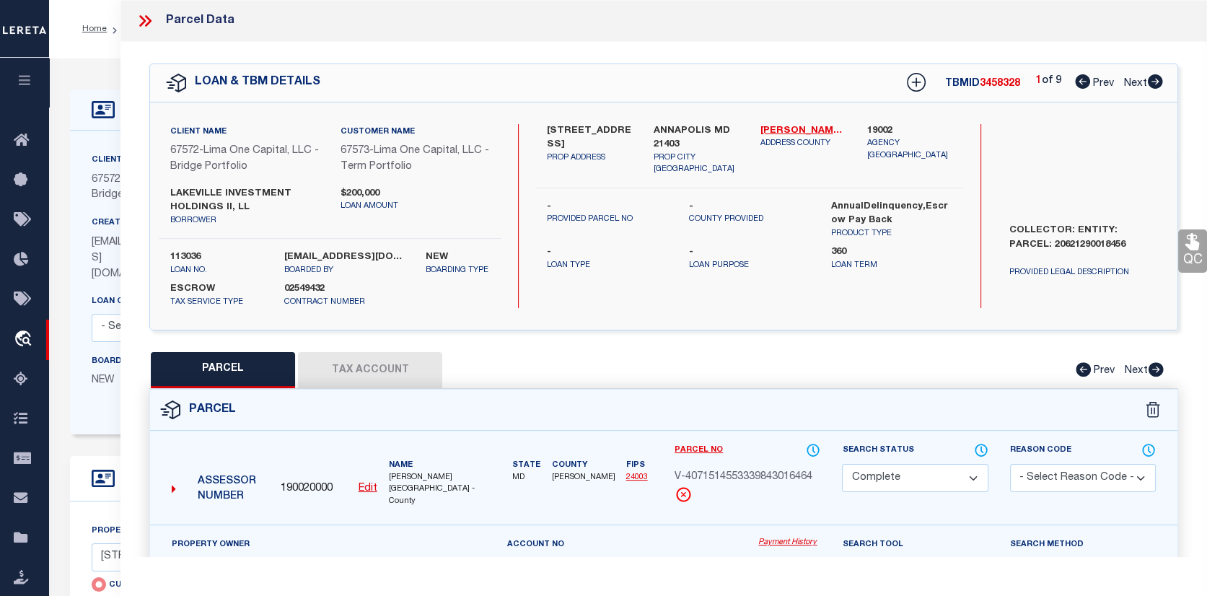
click at [804, 537] on link "Payment History" at bounding box center [789, 543] width 62 height 12
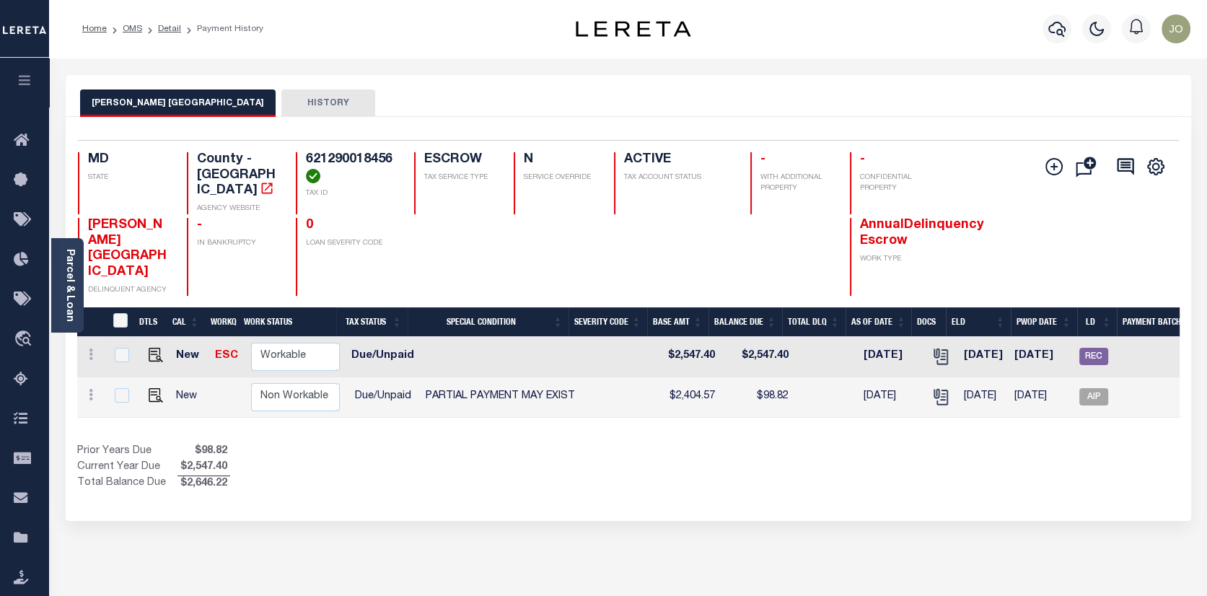
scroll to position [0, 327]
click at [1085, 348] on span "REC" at bounding box center [1094, 356] width 29 height 17
checkbox input "true"
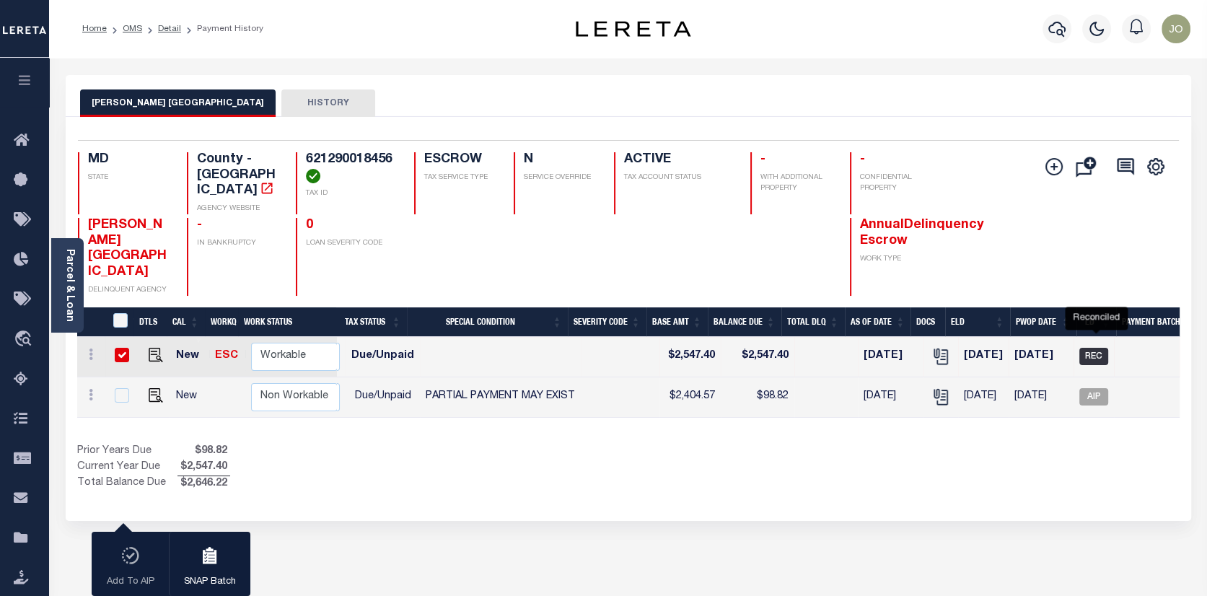
click at [1105, 348] on span "REC" at bounding box center [1094, 356] width 29 height 17
checkbox input "false"
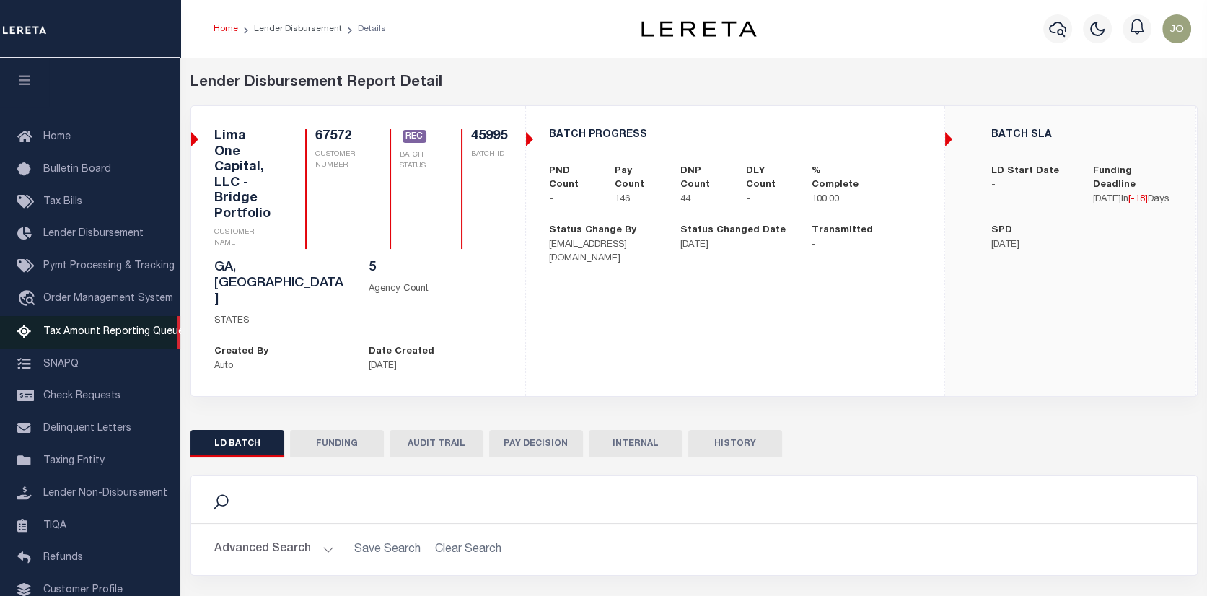
click at [100, 327] on link "Tax Amount Reporting Queue" at bounding box center [90, 332] width 180 height 32
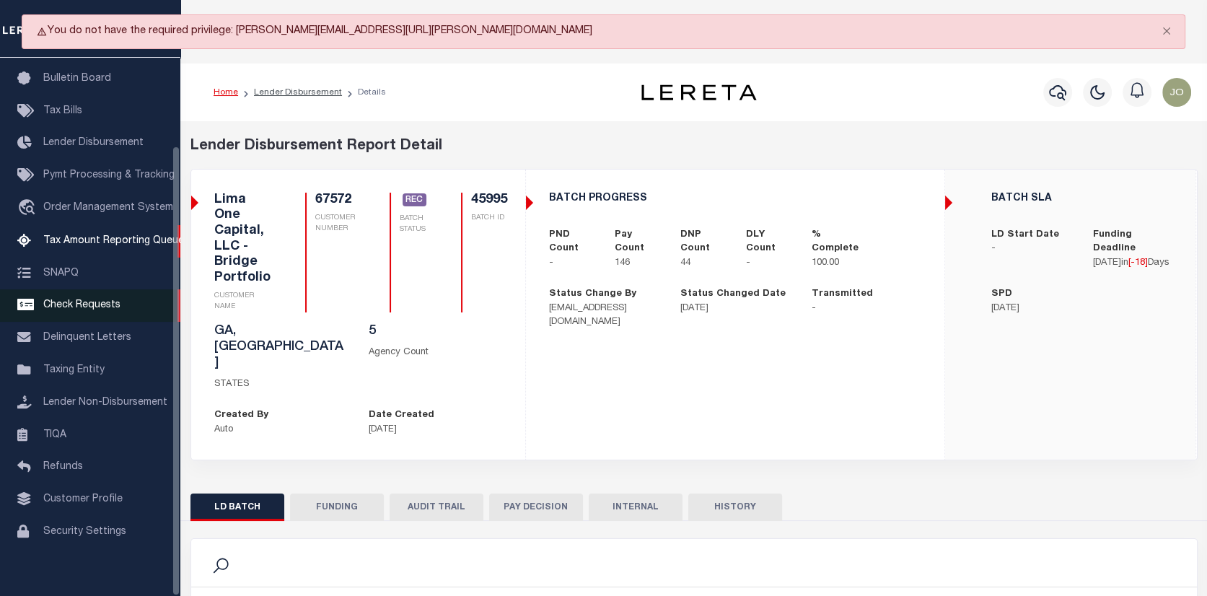
scroll to position [105, 0]
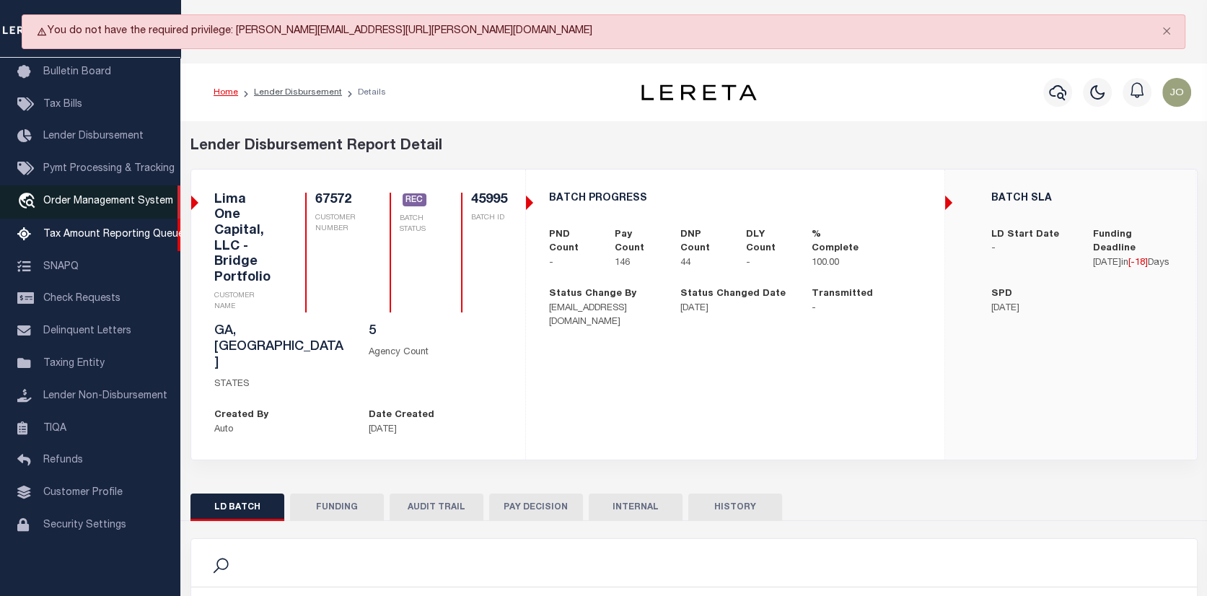
click at [79, 198] on span "Order Management System" at bounding box center [108, 201] width 130 height 10
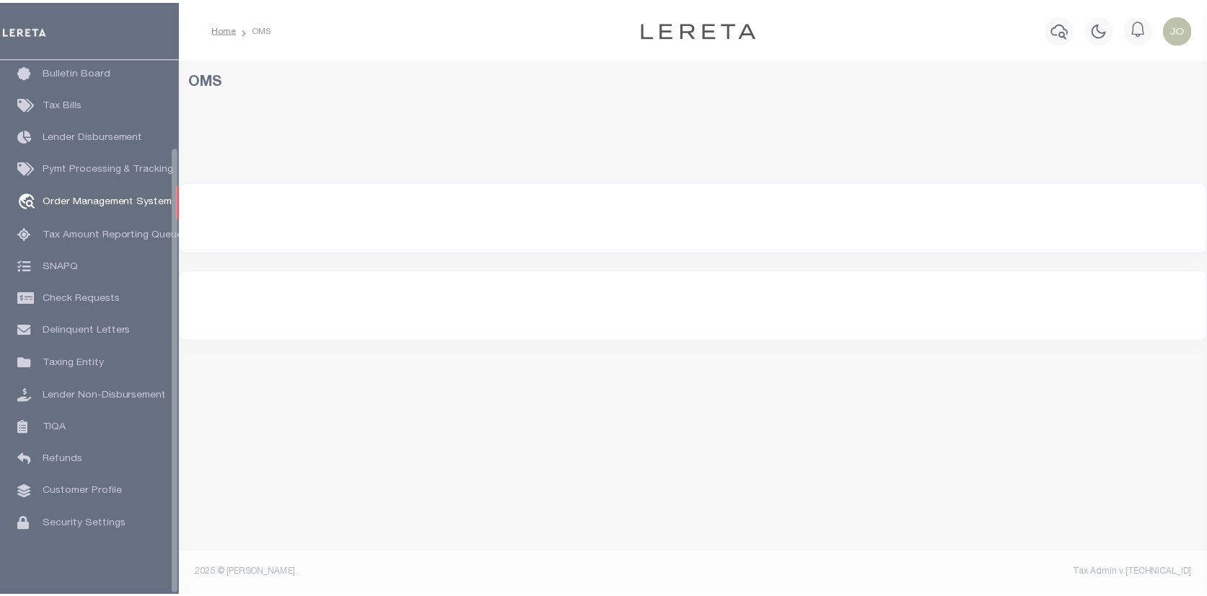
scroll to position [105, 0]
select select "200"
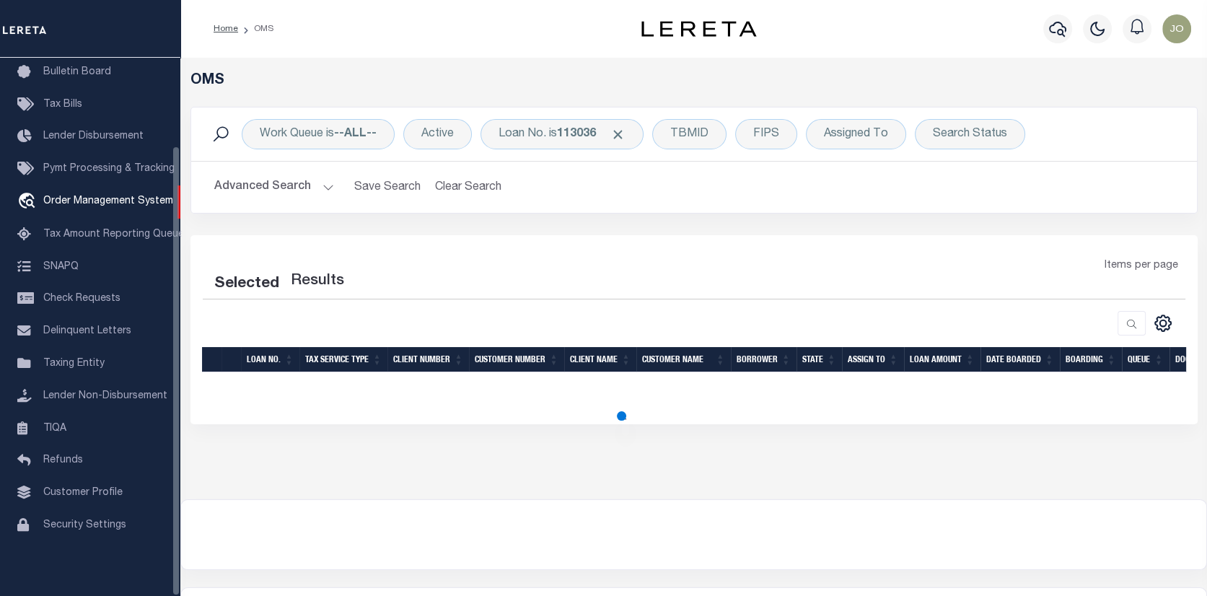
select select "200"
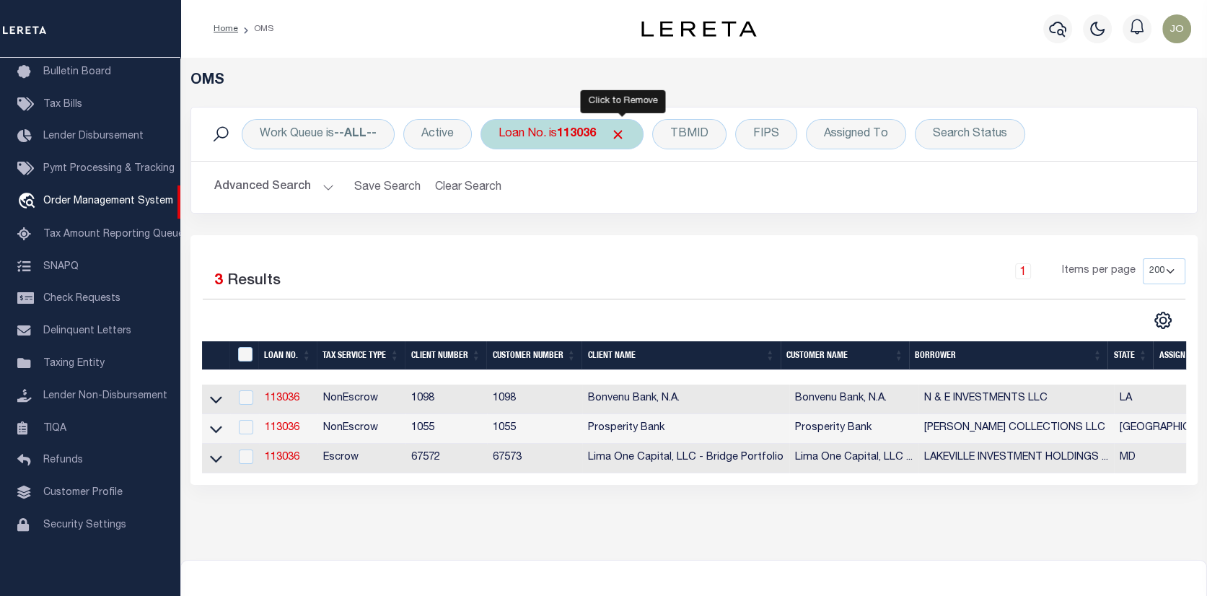
click at [620, 128] on span "Click to Remove" at bounding box center [618, 134] width 15 height 15
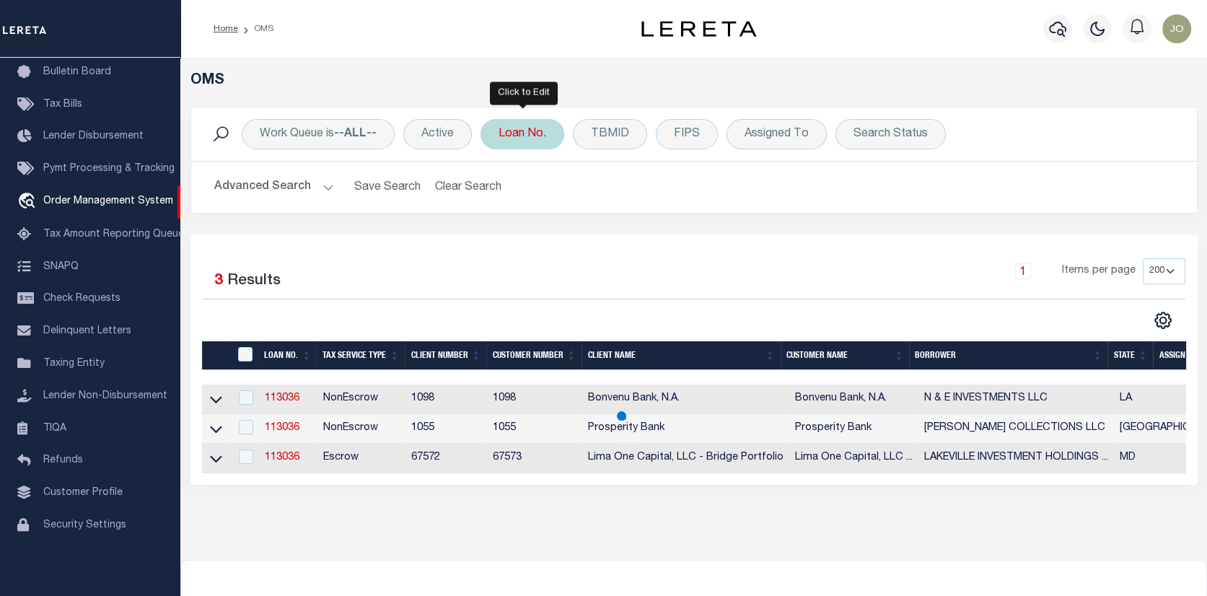
click at [545, 131] on div "Loan No." at bounding box center [523, 134] width 84 height 30
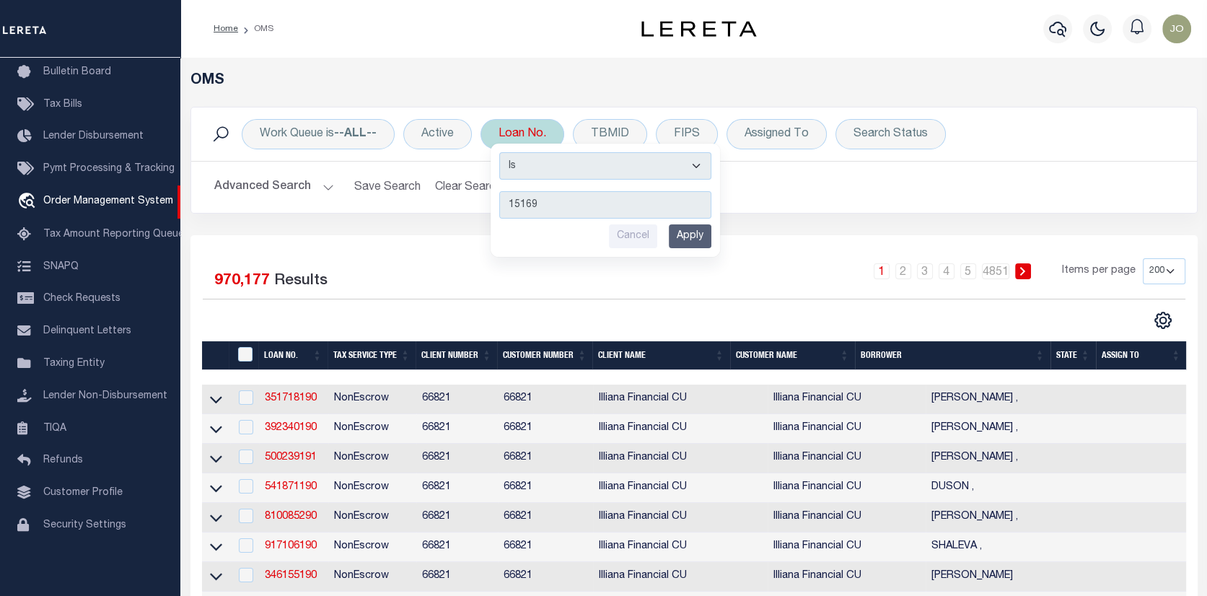
type input "15169"
click at [696, 239] on input "Apply" at bounding box center [690, 236] width 43 height 24
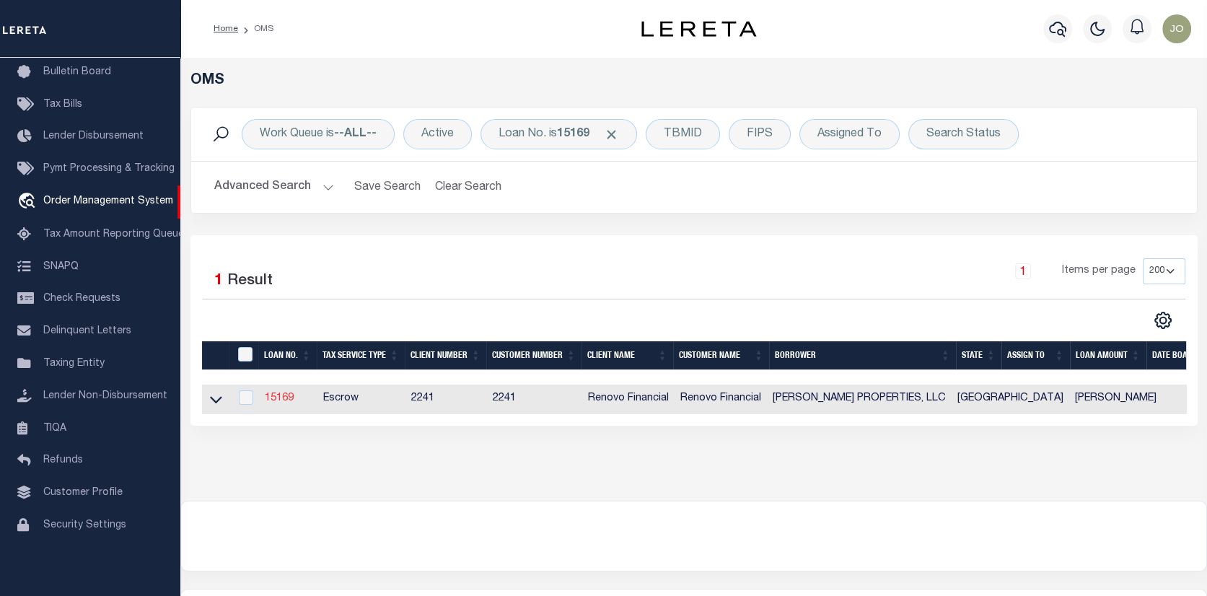
click at [283, 398] on link "15169" at bounding box center [279, 398] width 29 height 10
type input "15169"
type input "[PERSON_NAME] PROPERTIES, LLC"
select select
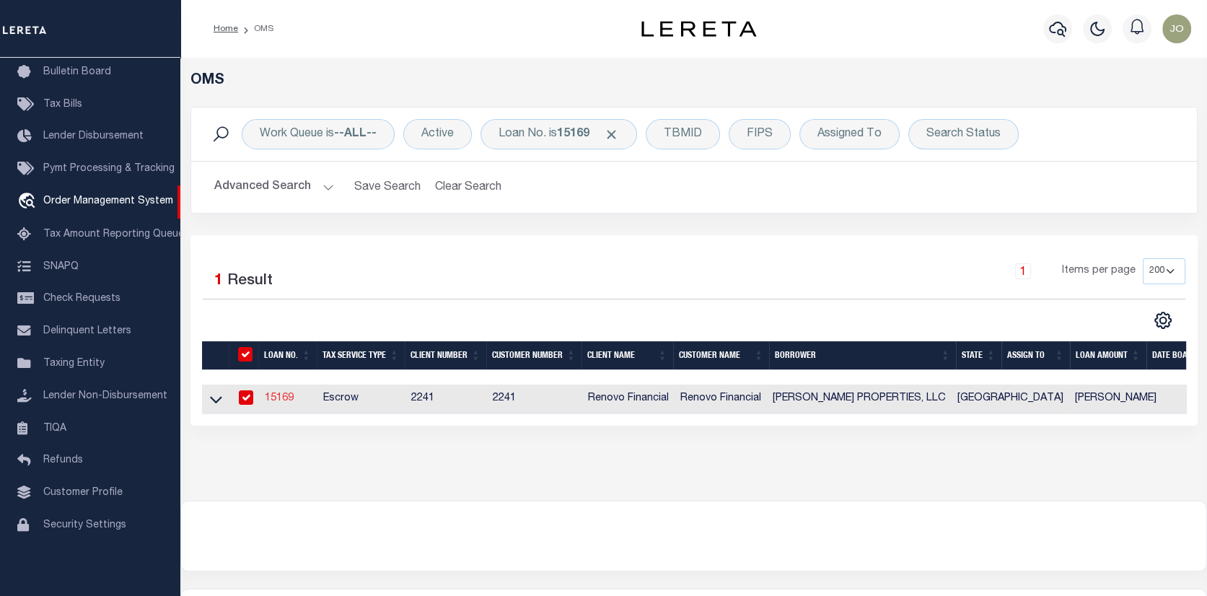
type input "[STREET_ADDRESS]"
type input "[GEOGRAPHIC_DATA] 90731"
select select "10"
select select "Escrow"
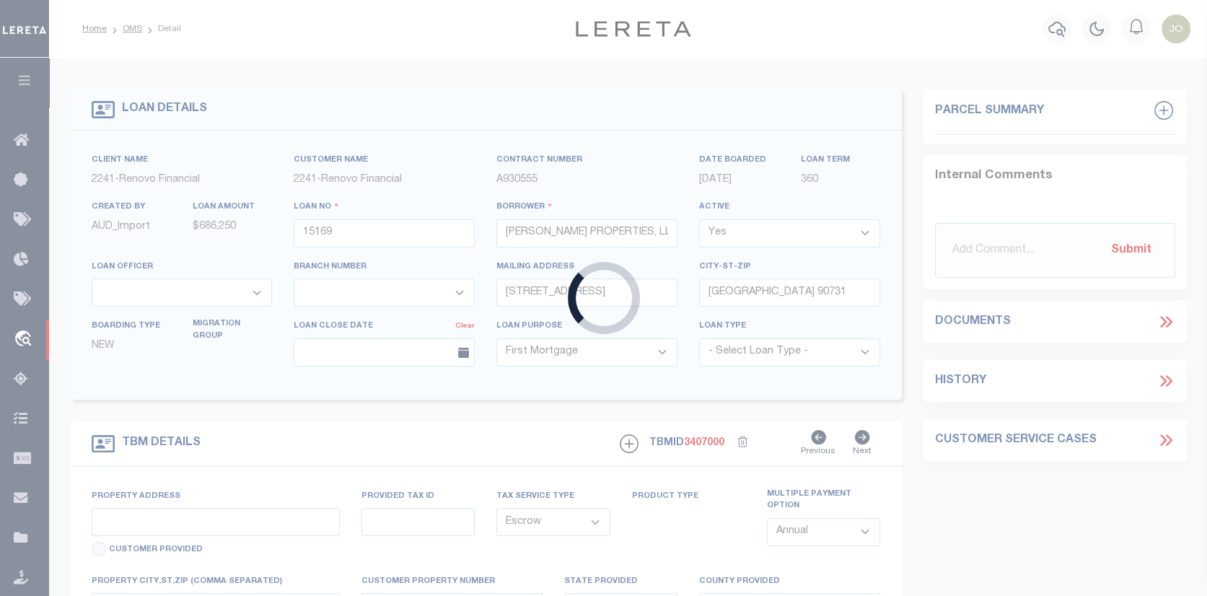
type input "[STREET_ADDRESS][PERSON_NAME]"
select select
type input "[GEOGRAPHIC_DATA]"
type input "a0kUS000006iold"
type input "[GEOGRAPHIC_DATA]"
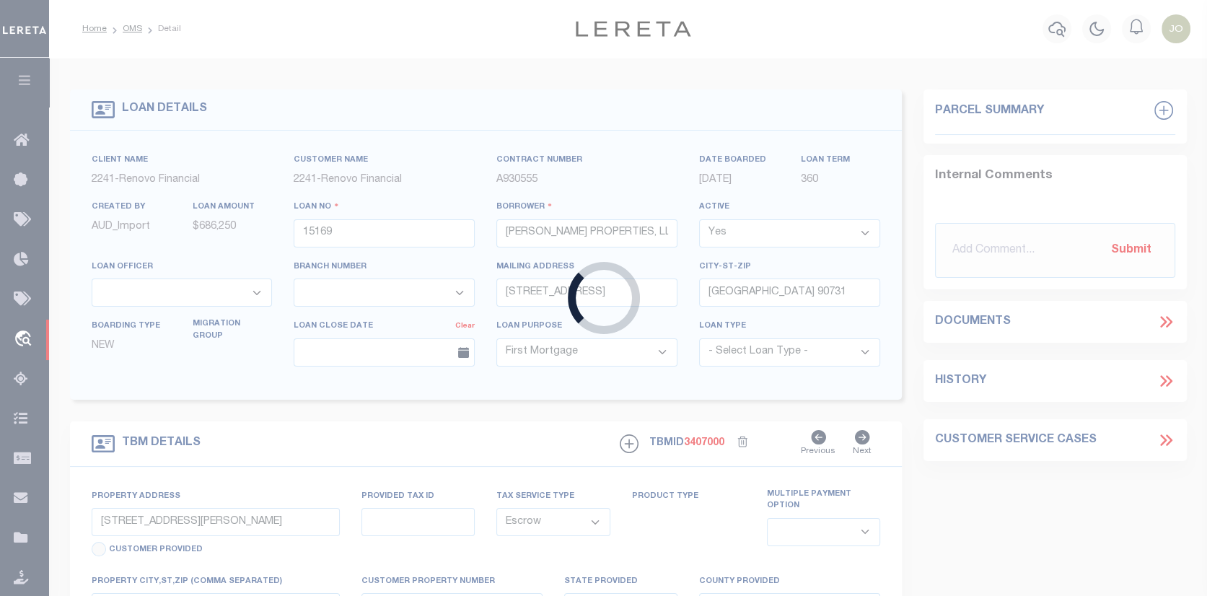
select select
type textarea "LEGAL REQUIRED"
type textarea "Liability Limited to Customer Provided Parcel"
select select "25066"
